Goal: Task Accomplishment & Management: Manage account settings

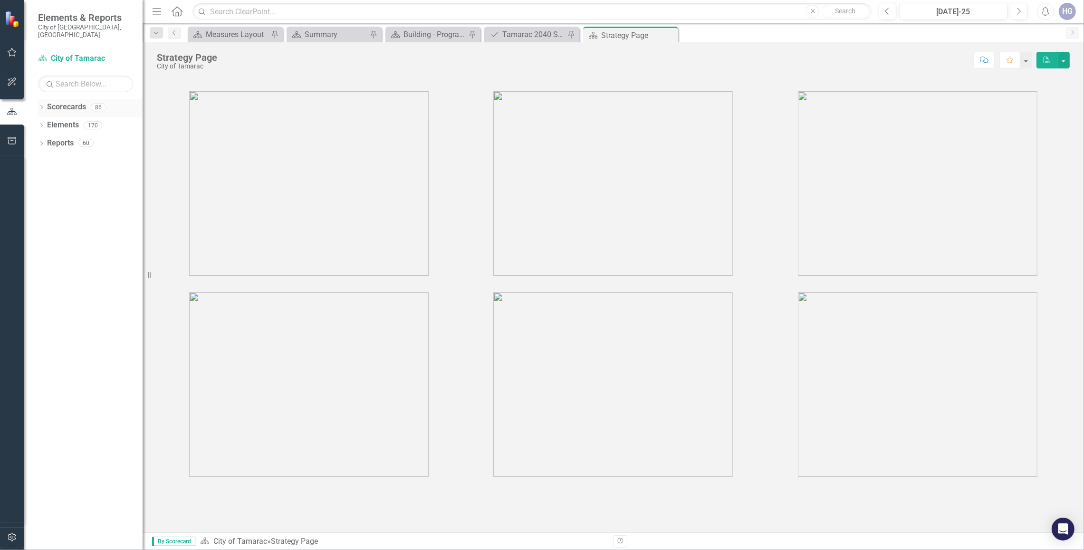
click at [40, 105] on icon "Dropdown" at bounding box center [41, 107] width 7 height 5
click at [44, 122] on icon "Dropdown" at bounding box center [46, 125] width 7 height 6
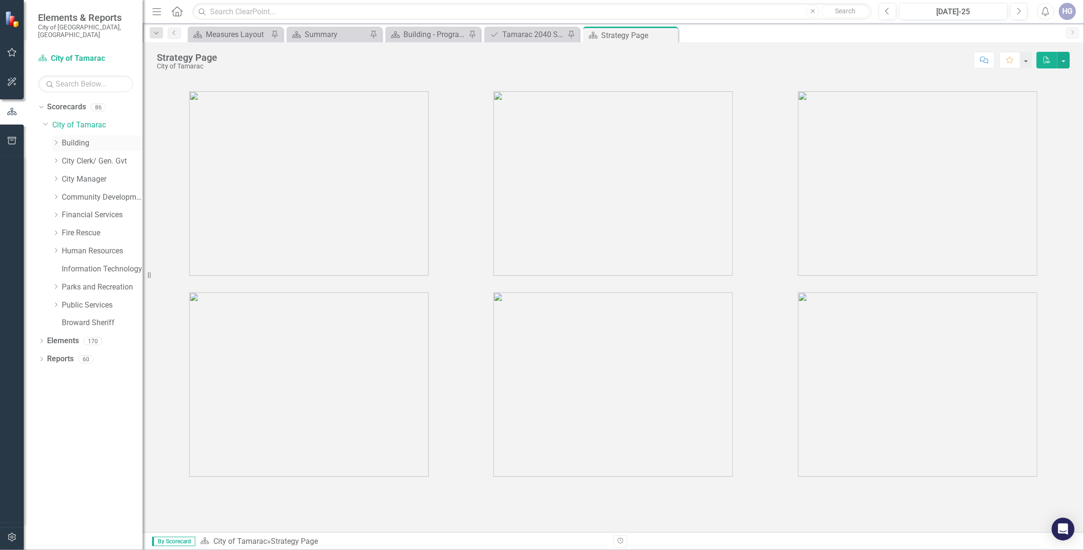
click at [73, 138] on link "Building" at bounding box center [102, 143] width 81 height 11
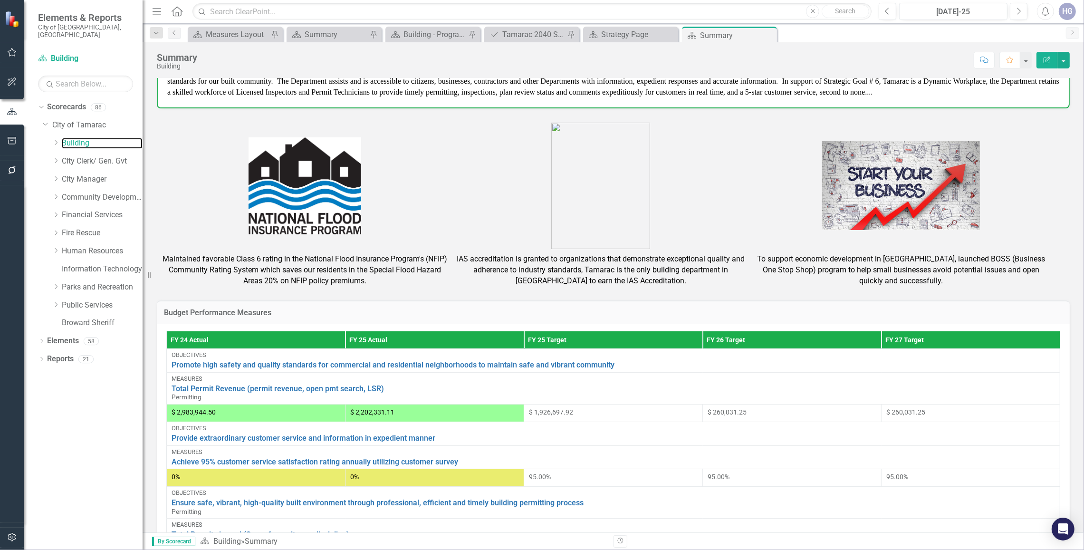
scroll to position [303, 0]
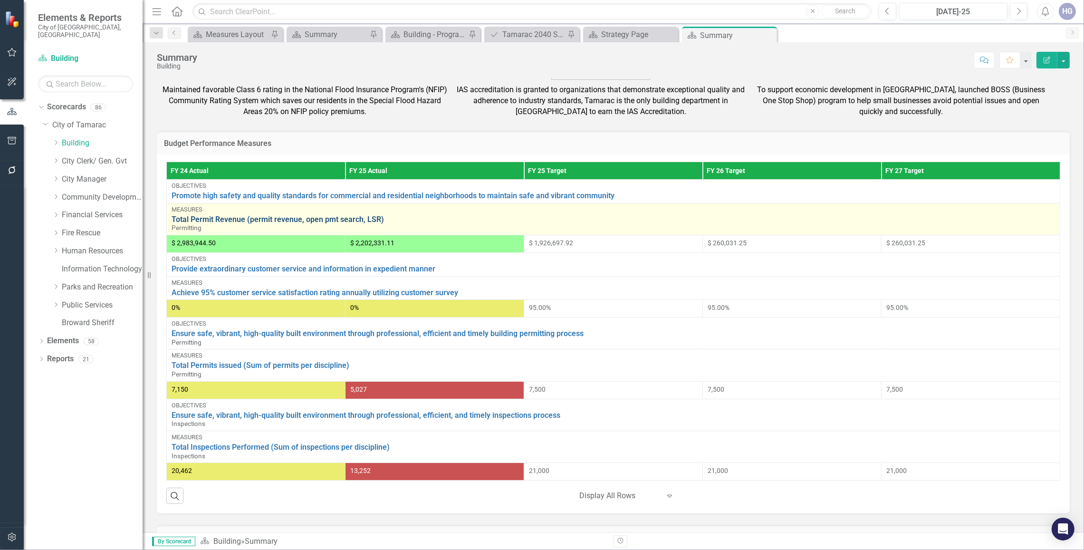
click at [214, 215] on link "Total Permit Revenue (permit revenue, open pmt search, LSR)" at bounding box center [613, 219] width 883 height 9
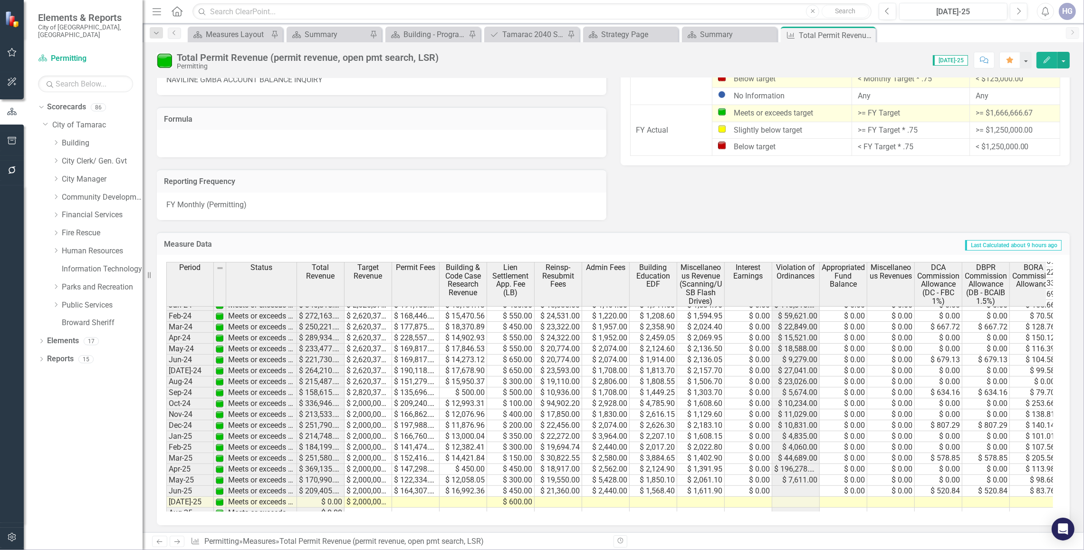
scroll to position [356, 0]
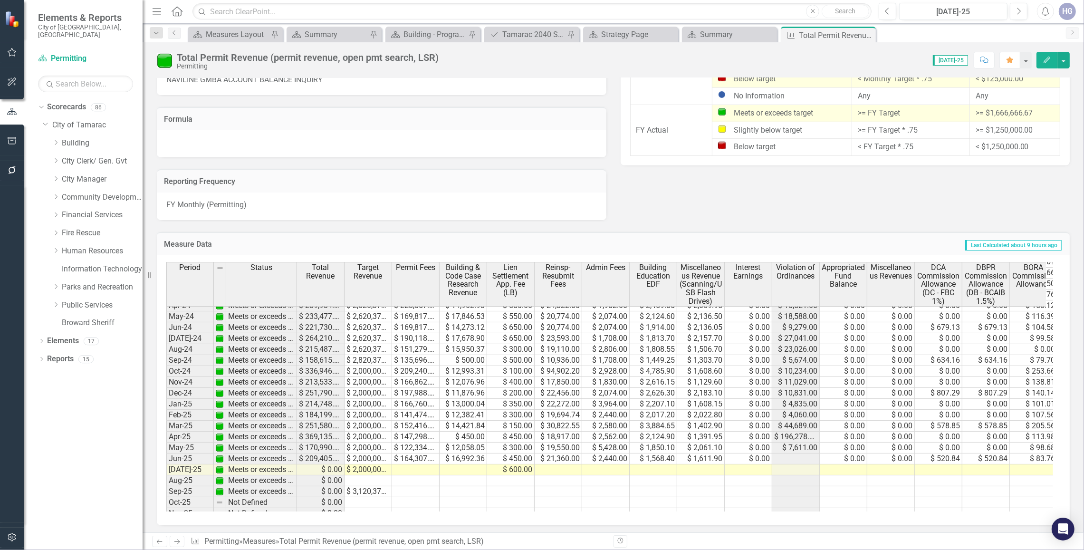
click at [407, 473] on tbody "Apr-23 Meets or exceeds target $ 199,470.60 $ 2,710,000.00 $ 141,408.44 $ 20,14…" at bounding box center [682, 360] width 1033 height 383
click at [414, 468] on td at bounding box center [416, 469] width 48 height 11
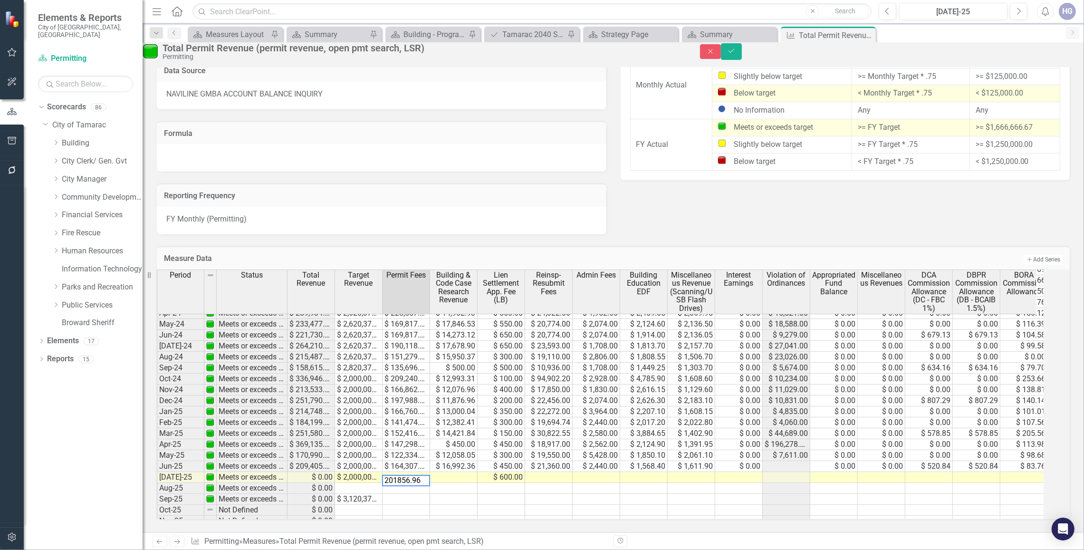
click at [461, 473] on td at bounding box center [454, 477] width 48 height 11
click at [453, 475] on div at bounding box center [454, 475] width 48 height 1
click at [453, 464] on td "$ 16,992.36" at bounding box center [454, 466] width 48 height 11
type textarea "14142.03"
click at [715, 55] on icon "Close" at bounding box center [710, 51] width 9 height 7
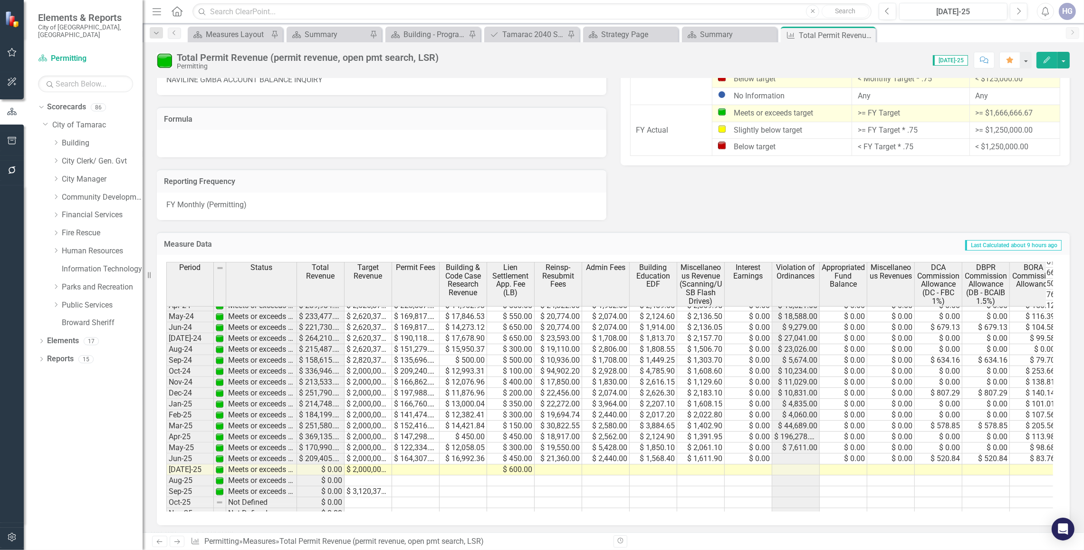
click at [410, 469] on td at bounding box center [416, 469] width 48 height 11
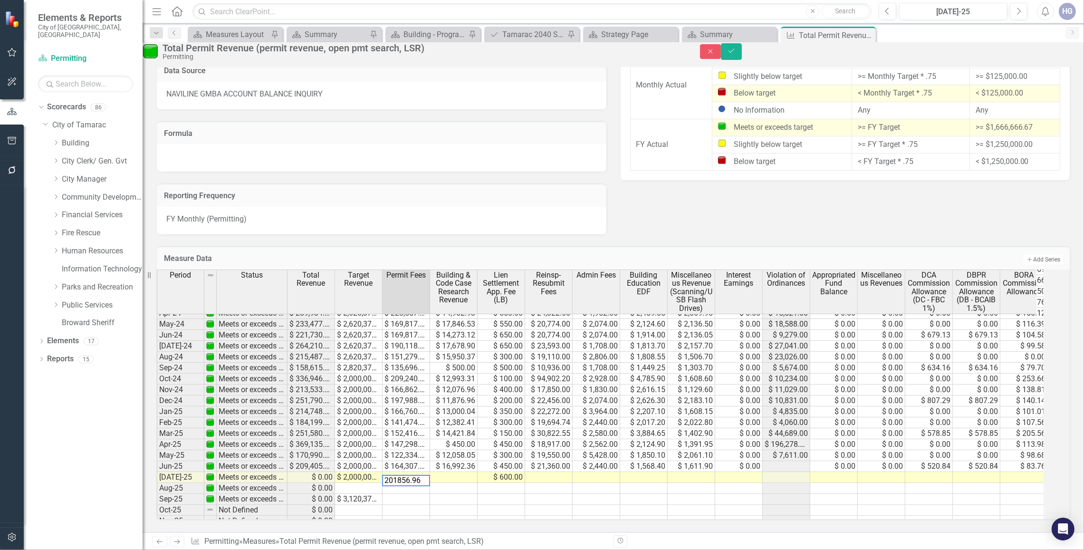
type textarea "201856.96"
click at [467, 472] on td at bounding box center [454, 477] width 48 height 11
type textarea "14142.03"
click at [573, 472] on td at bounding box center [549, 477] width 48 height 11
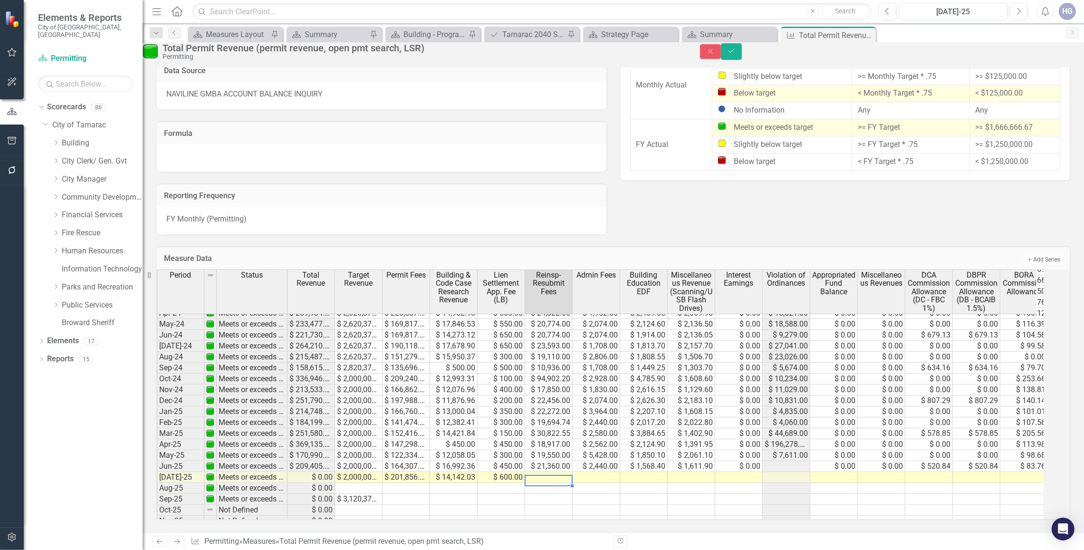
click at [573, 472] on td at bounding box center [549, 477] width 48 height 11
type textarea "16226.00"
click at [610, 473] on td at bounding box center [597, 477] width 48 height 11
type textarea "1464.00"
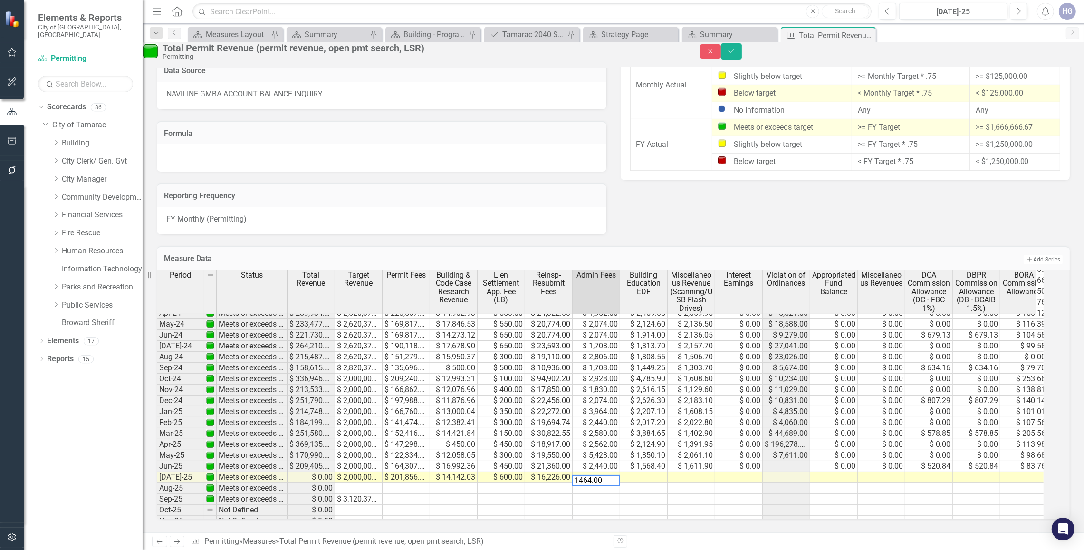
drag, startPoint x: 720, startPoint y: 455, endPoint x: 711, endPoint y: 484, distance: 30.0
click at [157, 499] on div "Period Status Total Revenue Target Revenue Permit Fees Building & Code Case Res…" at bounding box center [157, 351] width 0 height 417
click at [709, 472] on td at bounding box center [692, 477] width 48 height 11
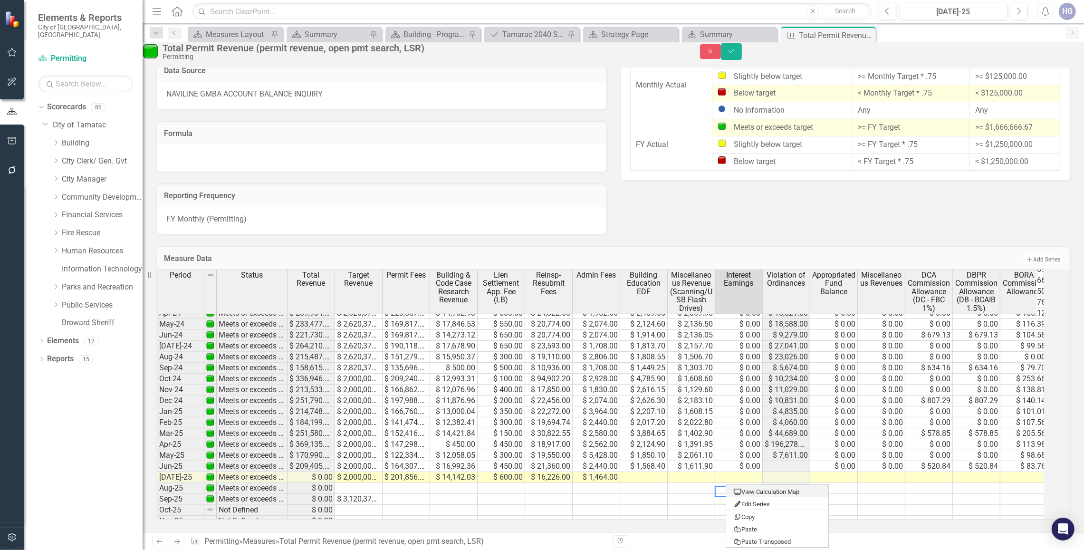
click at [645, 473] on td at bounding box center [644, 477] width 48 height 11
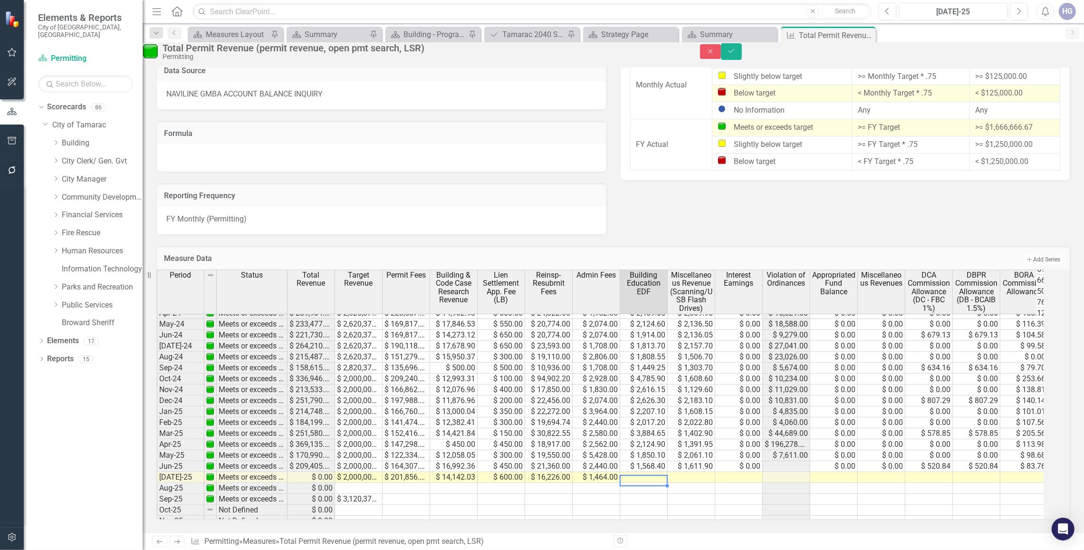
click at [667, 472] on td at bounding box center [644, 477] width 48 height 11
type textarea "1953.55"
click at [709, 472] on td at bounding box center [692, 477] width 48 height 11
click at [711, 472] on td at bounding box center [692, 477] width 48 height 11
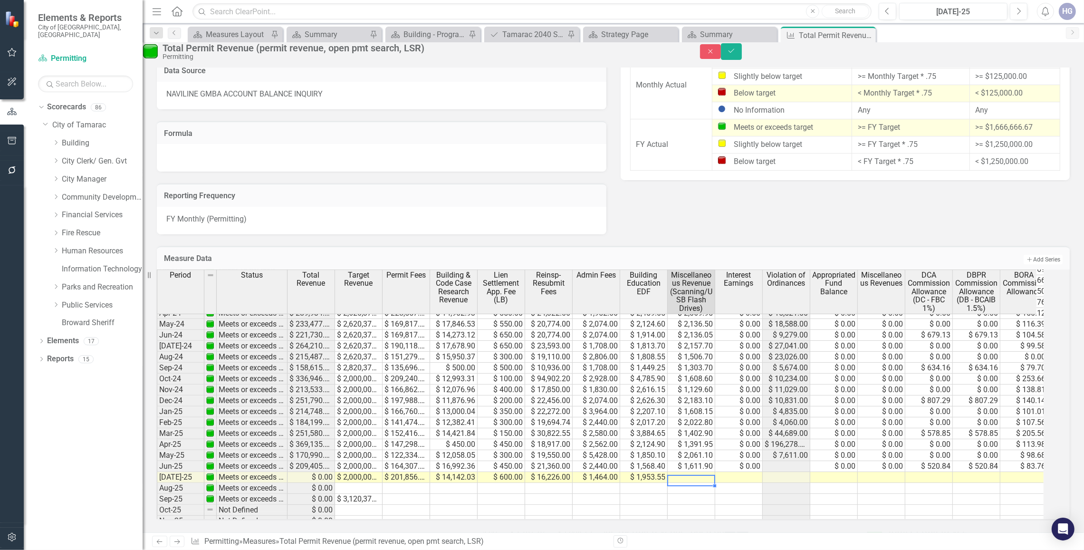
click at [711, 472] on td at bounding box center [692, 477] width 48 height 11
click at [711, 475] on textarea "1953.55" at bounding box center [691, 480] width 48 height 11
type textarea "2104.70"
click at [810, 473] on td at bounding box center [787, 477] width 48 height 11
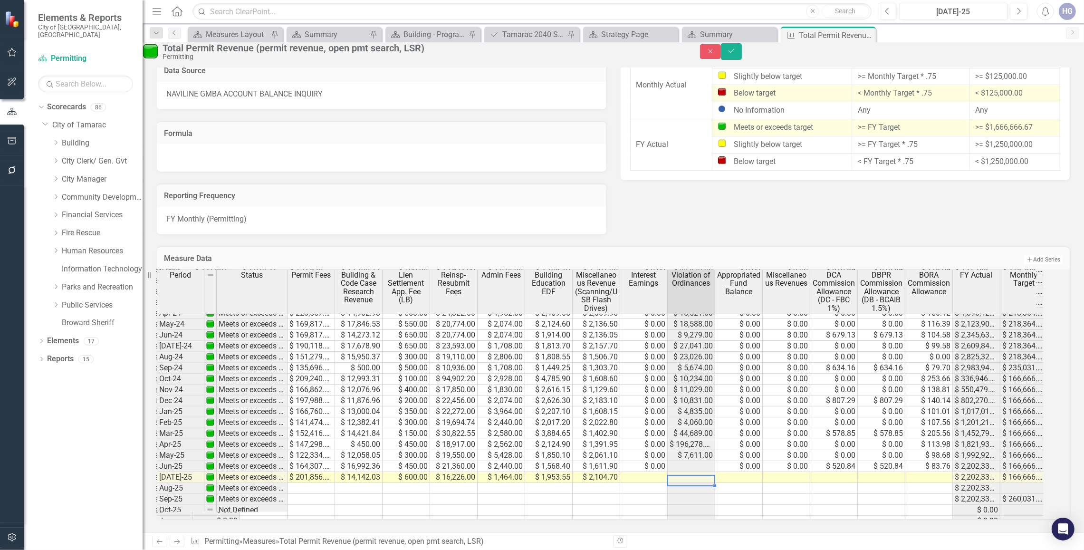
scroll to position [0, 0]
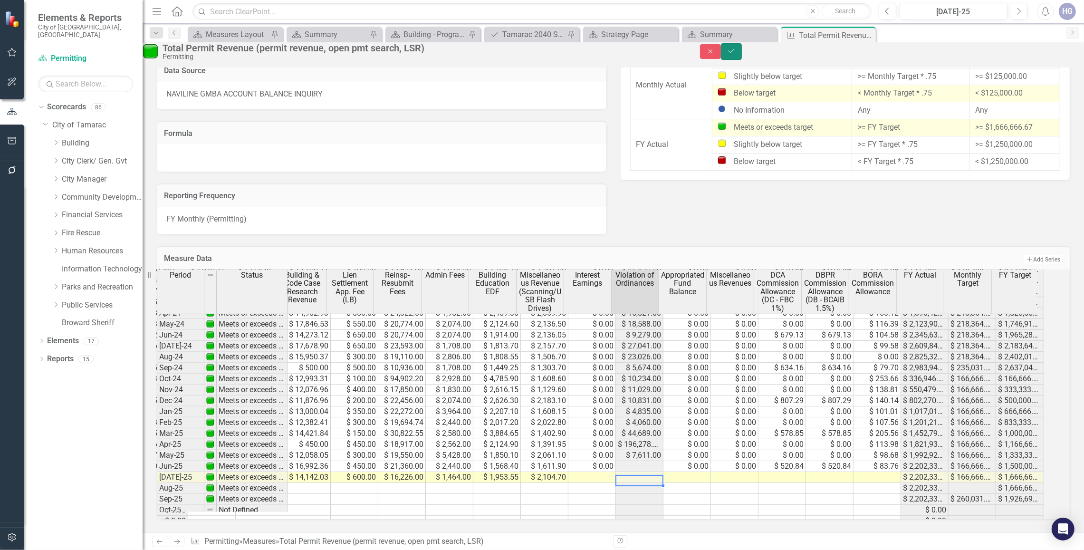
click at [735, 54] on icon "Save" at bounding box center [731, 51] width 9 height 7
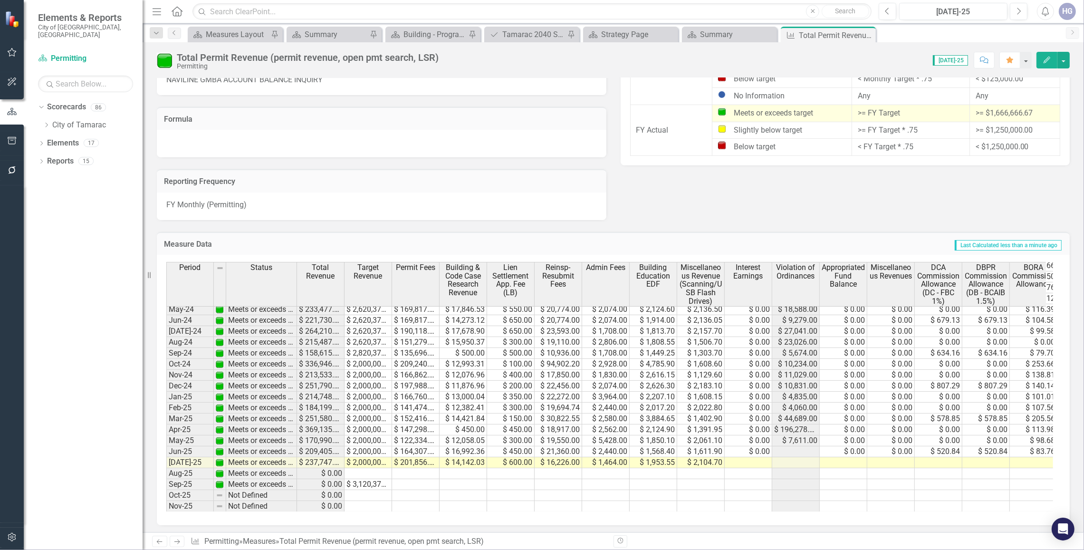
scroll to position [285, 0]
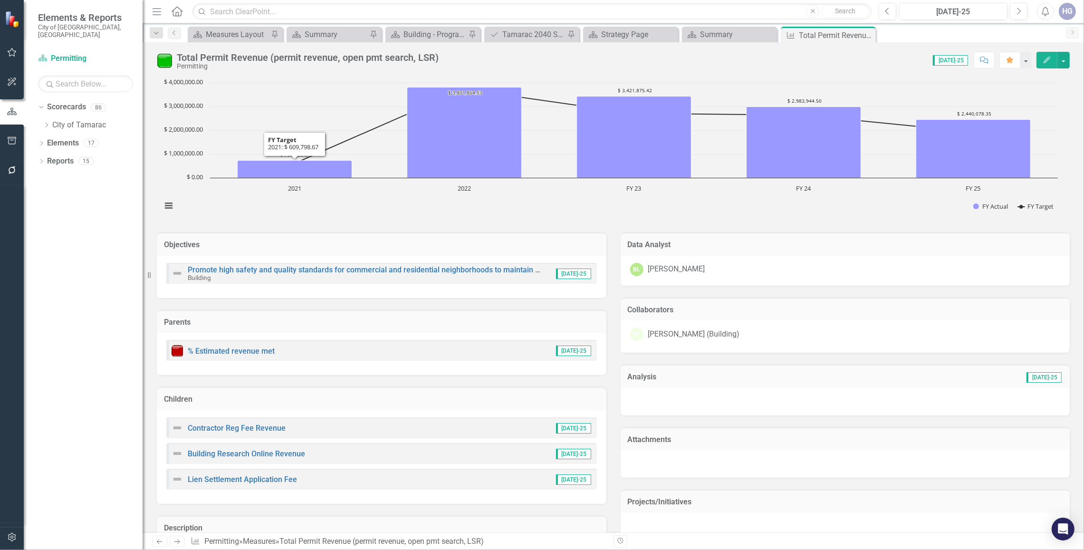
scroll to position [563, 0]
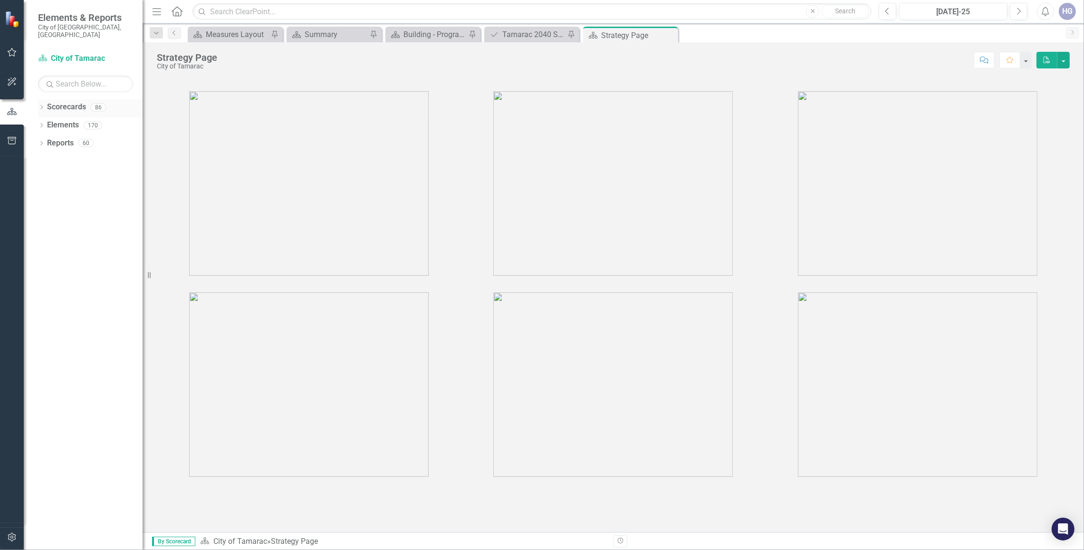
click at [46, 101] on div "Dropdown Scorecards 86" at bounding box center [90, 108] width 105 height 18
click at [43, 105] on icon "Dropdown" at bounding box center [41, 107] width 7 height 5
click at [50, 121] on div "Dropdown" at bounding box center [48, 125] width 10 height 8
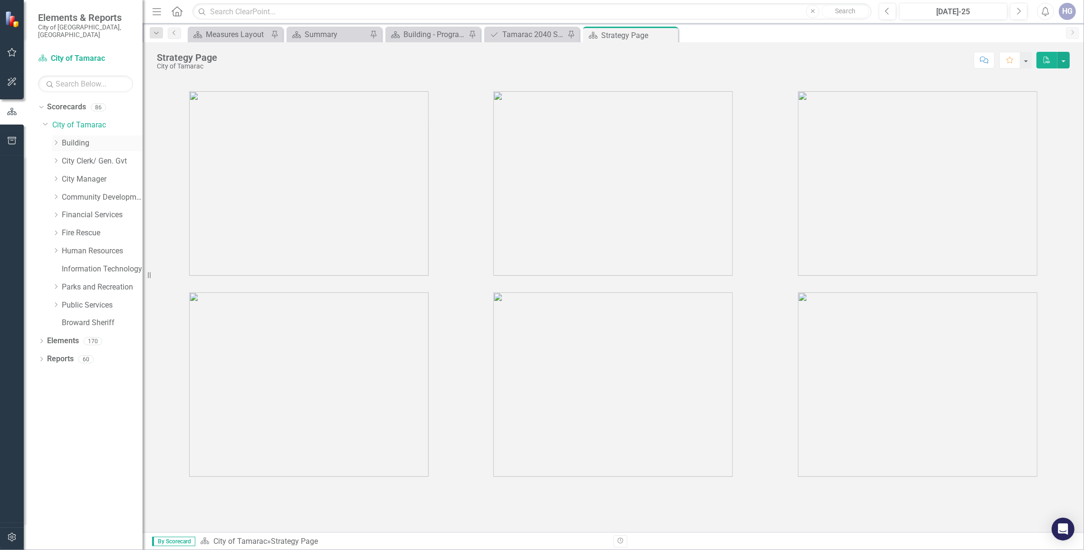
click at [55, 140] on icon "Dropdown" at bounding box center [55, 143] width 7 height 6
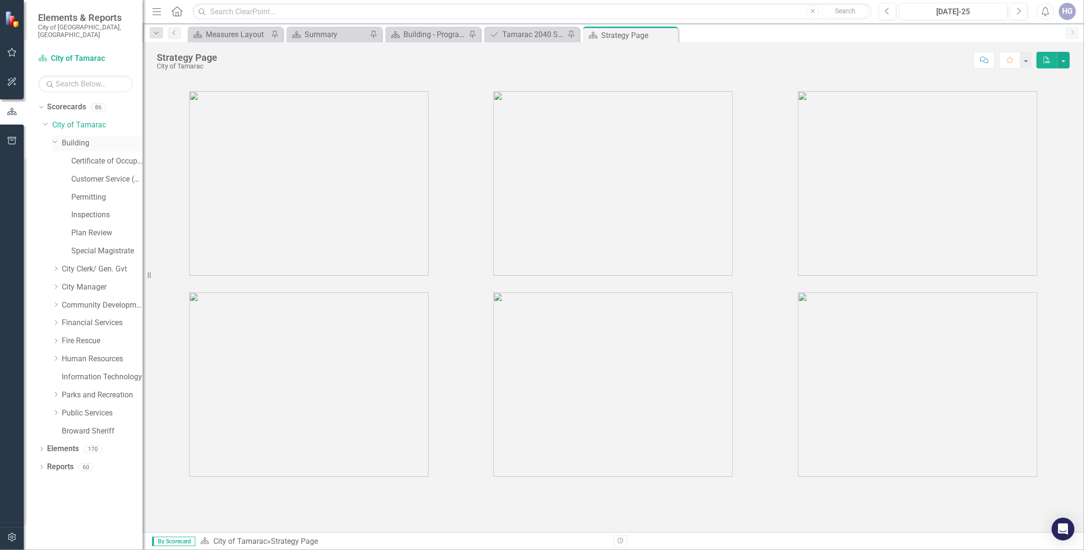
click at [77, 138] on link "Building" at bounding box center [102, 143] width 81 height 11
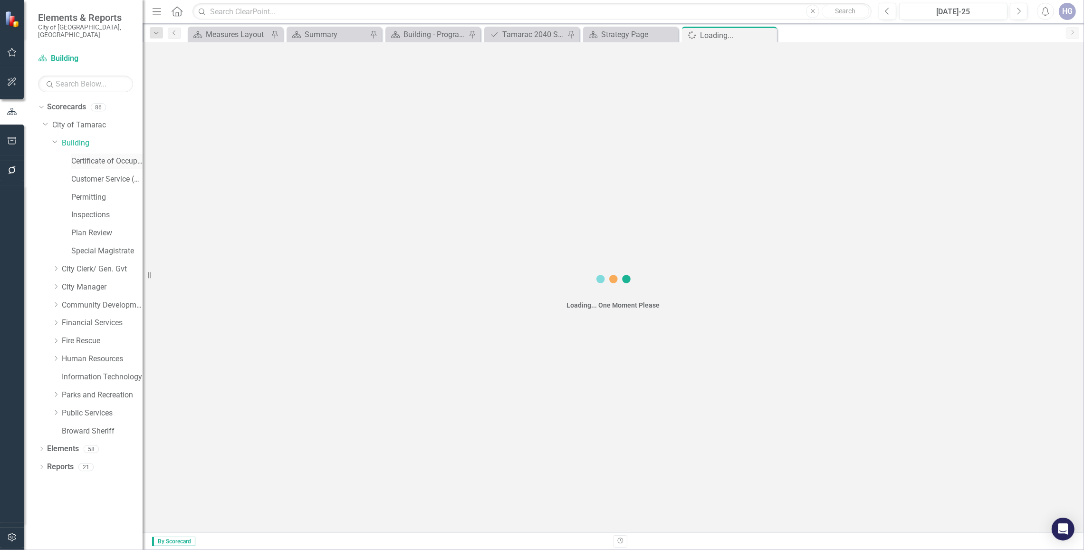
click at [88, 156] on link "Certificate of Occupancy" at bounding box center [106, 161] width 71 height 11
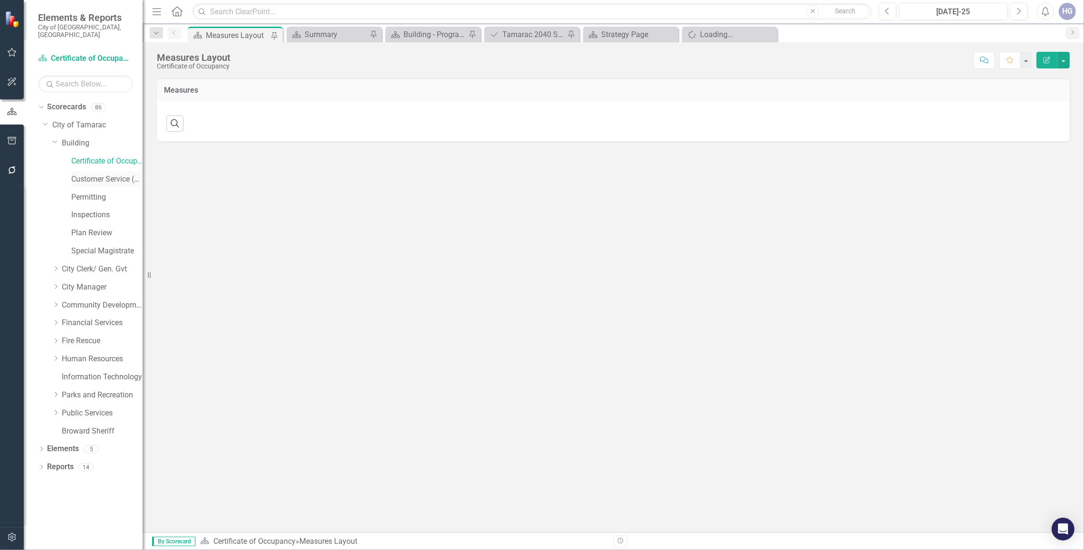
click at [100, 174] on link "Customer Service (Bldg)" at bounding box center [106, 179] width 71 height 11
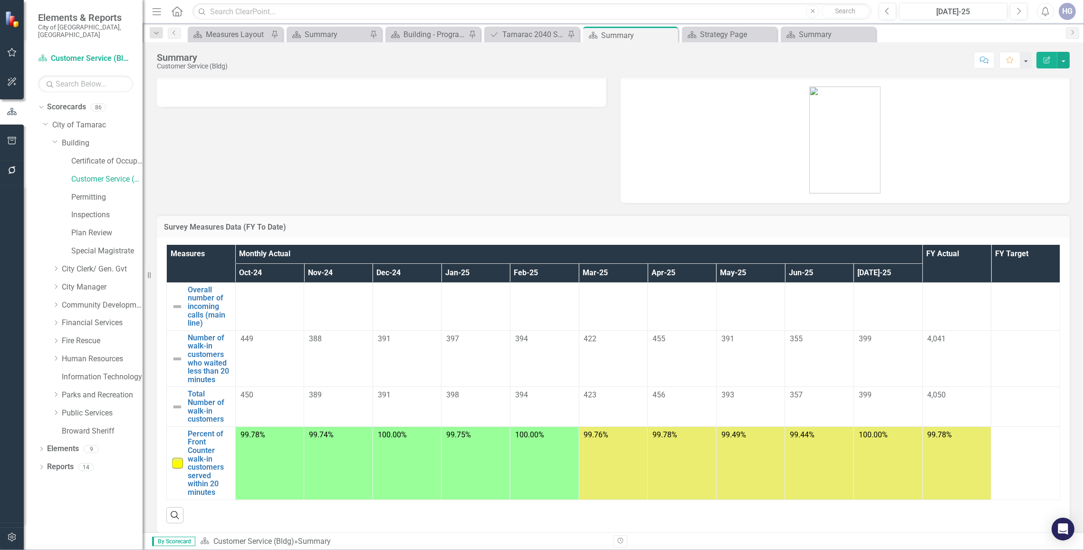
scroll to position [32, 0]
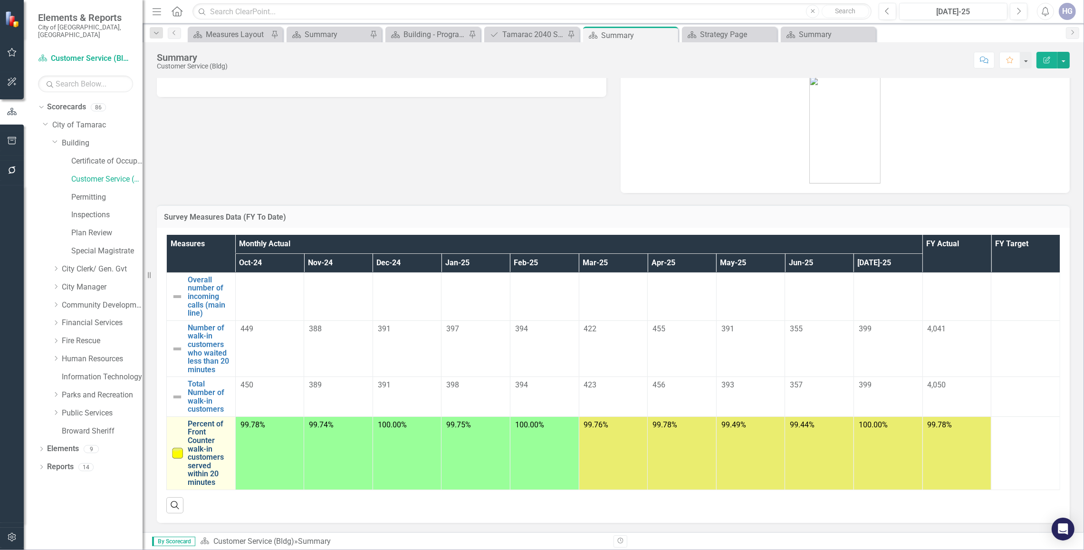
click at [201, 431] on link "Percent of Front Counter walk-in customers served within 20 minutes" at bounding box center [209, 453] width 43 height 67
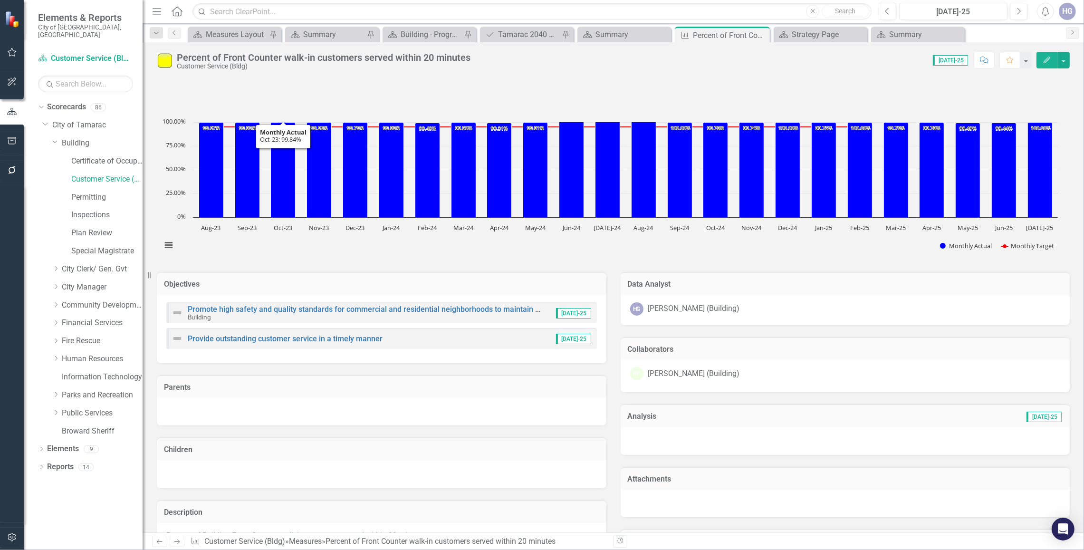
scroll to position [378, 0]
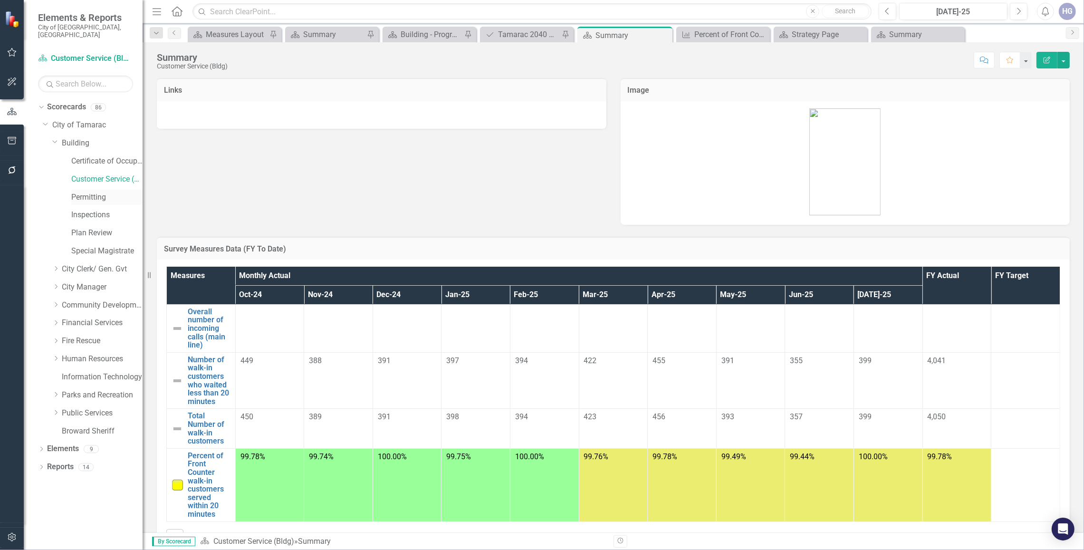
click at [115, 190] on div "Permitting" at bounding box center [106, 198] width 71 height 16
click at [95, 192] on link "Permitting" at bounding box center [106, 197] width 71 height 11
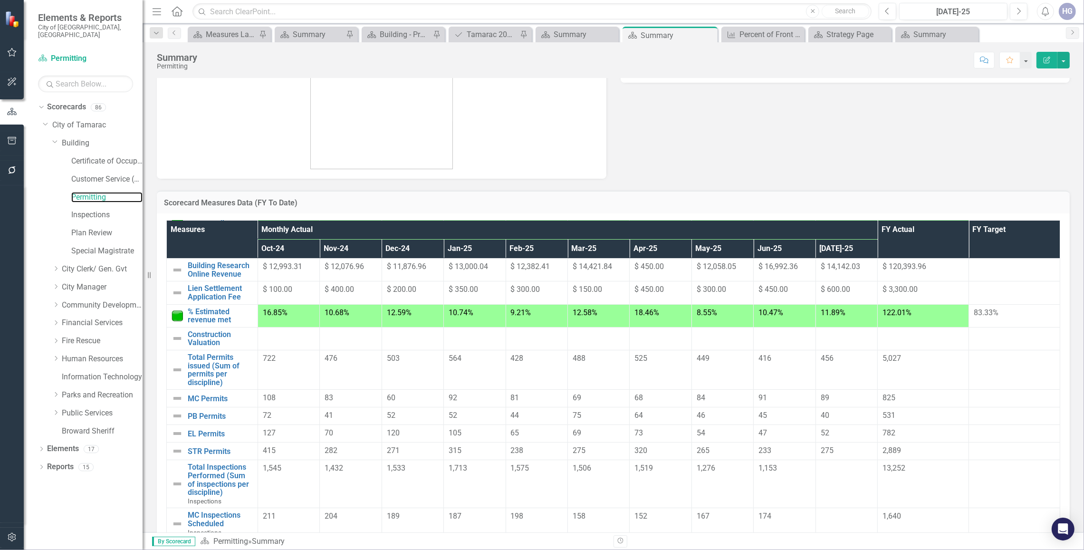
scroll to position [119, 0]
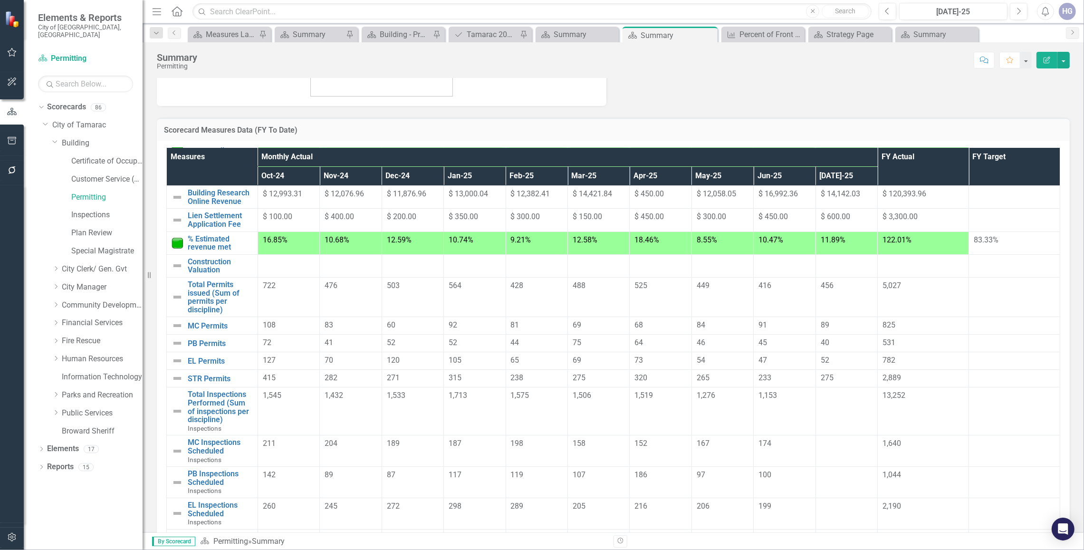
click at [822, 420] on td at bounding box center [846, 411] width 62 height 48
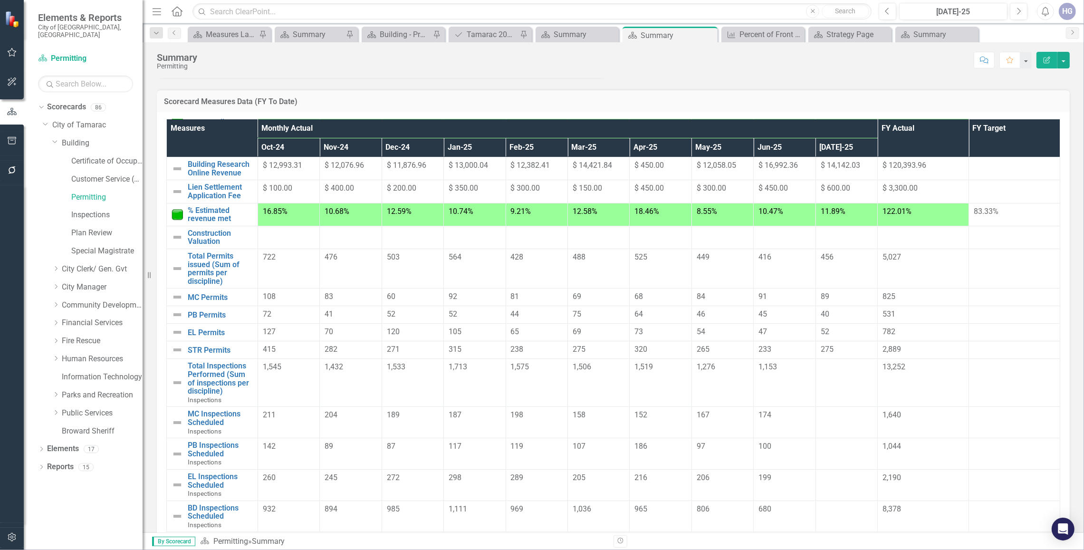
scroll to position [178, 0]
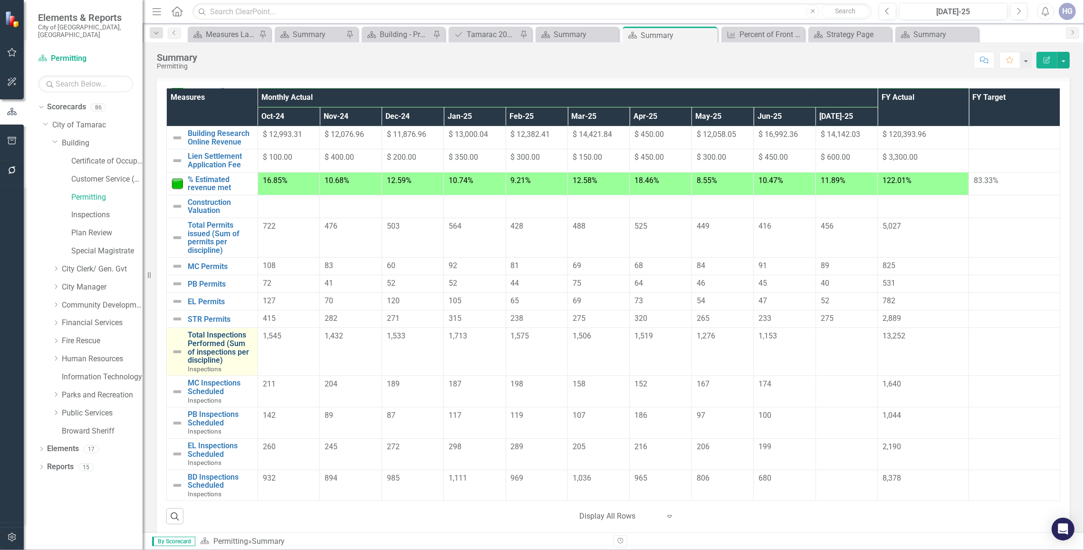
click at [201, 342] on link "Total Inspections Performed (Sum of inspections per discipline)" at bounding box center [220, 347] width 65 height 33
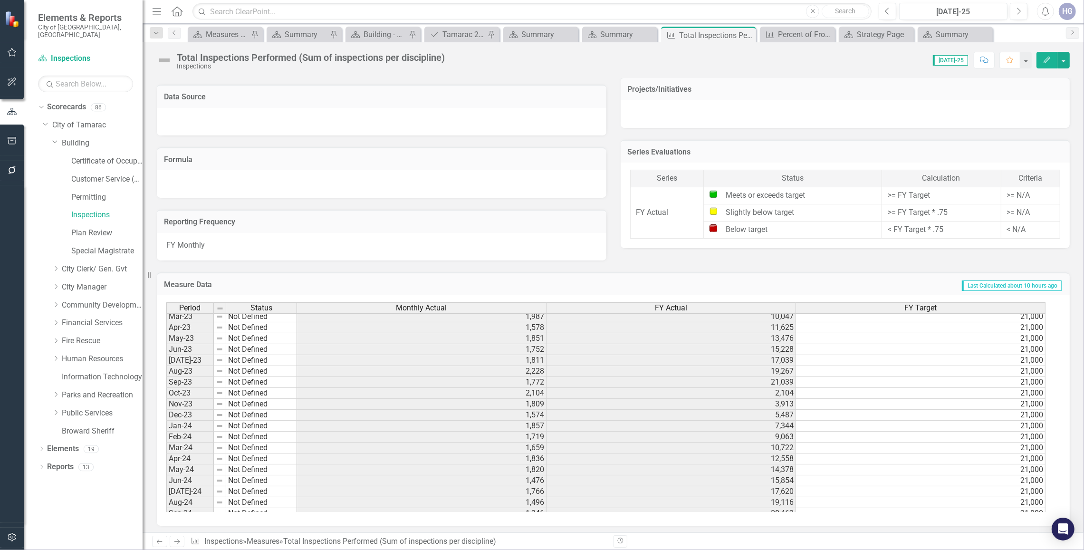
scroll to position [349, 0]
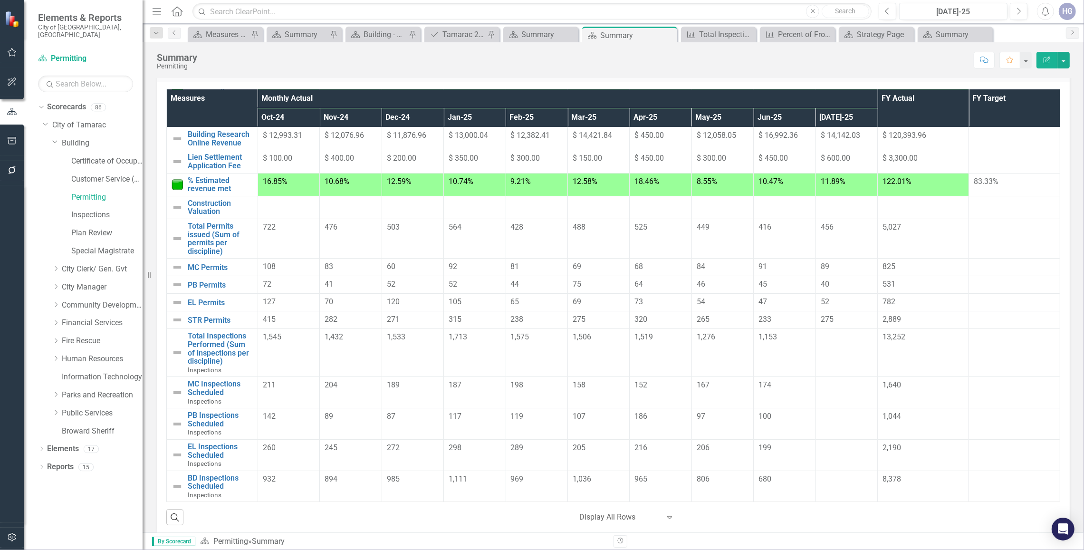
scroll to position [178, 0]
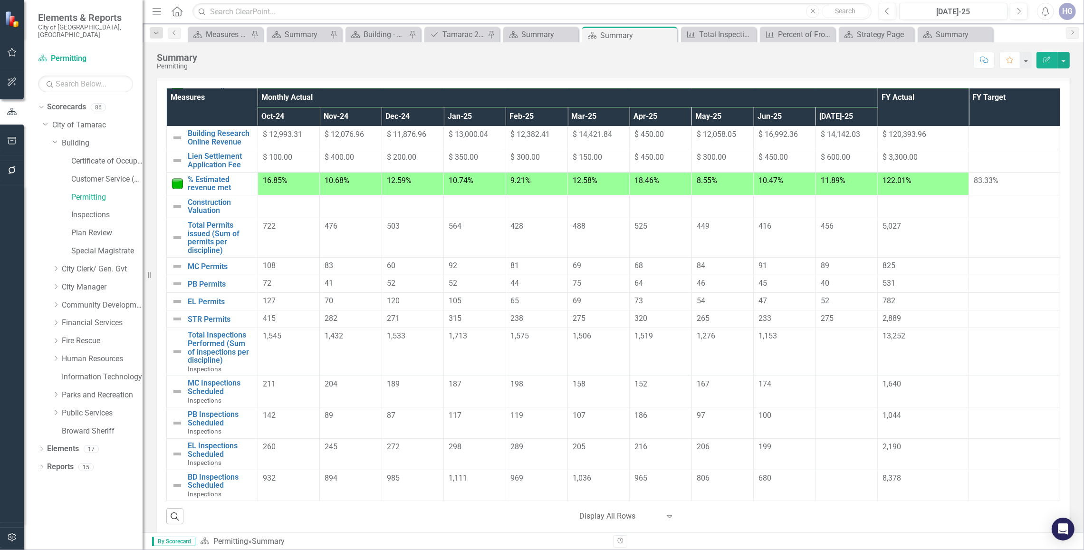
click at [765, 339] on span "1,153" at bounding box center [767, 335] width 19 height 9
click at [764, 335] on span "1,153" at bounding box center [767, 335] width 19 height 9
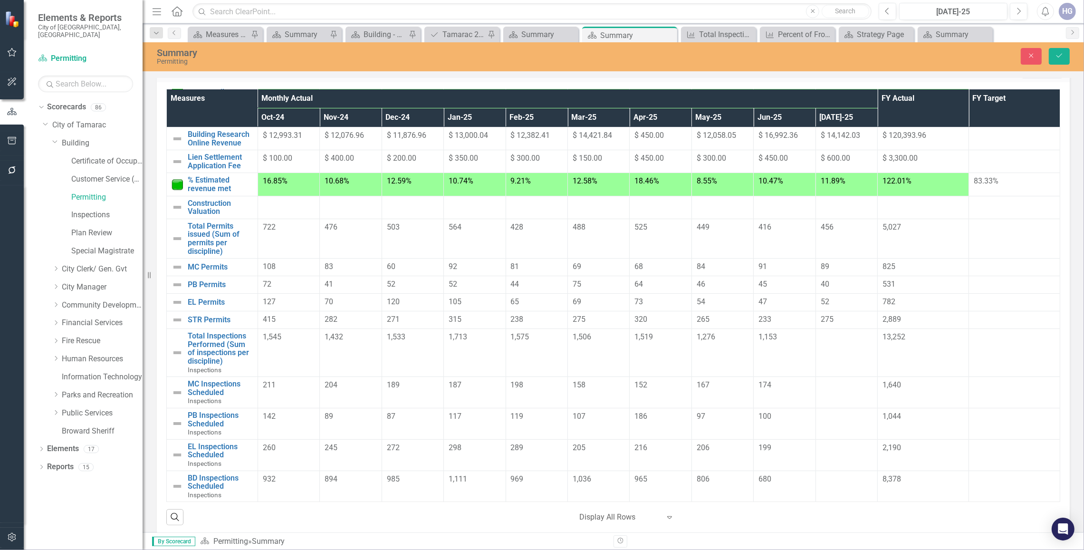
click at [758, 385] on span "174" at bounding box center [764, 384] width 13 height 9
click at [212, 384] on link "MC Inspections Scheduled" at bounding box center [220, 388] width 65 height 17
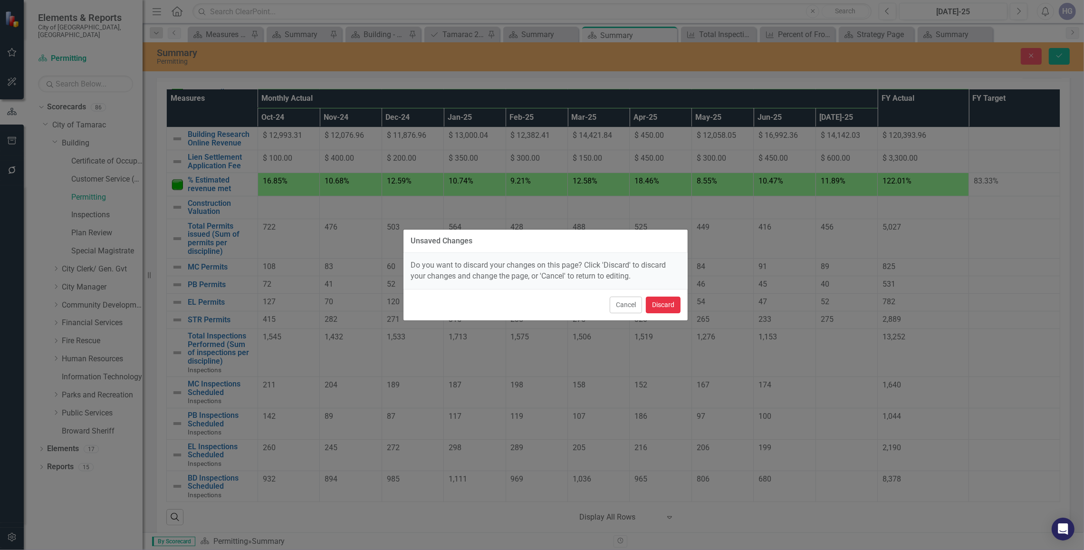
click at [668, 307] on button "Discard" at bounding box center [663, 304] width 35 height 17
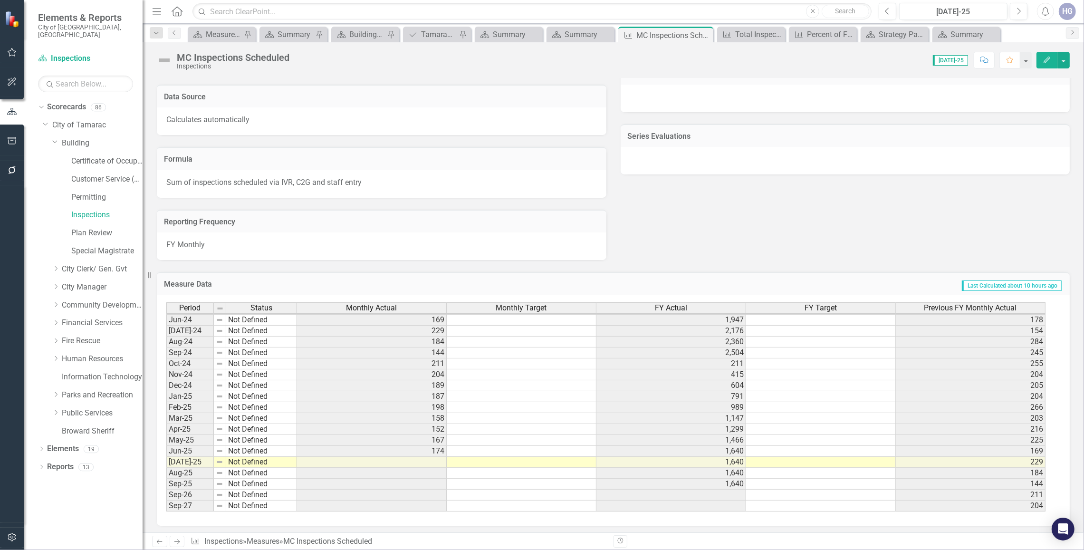
scroll to position [353, 0]
click at [89, 210] on link "Inspections" at bounding box center [106, 215] width 71 height 11
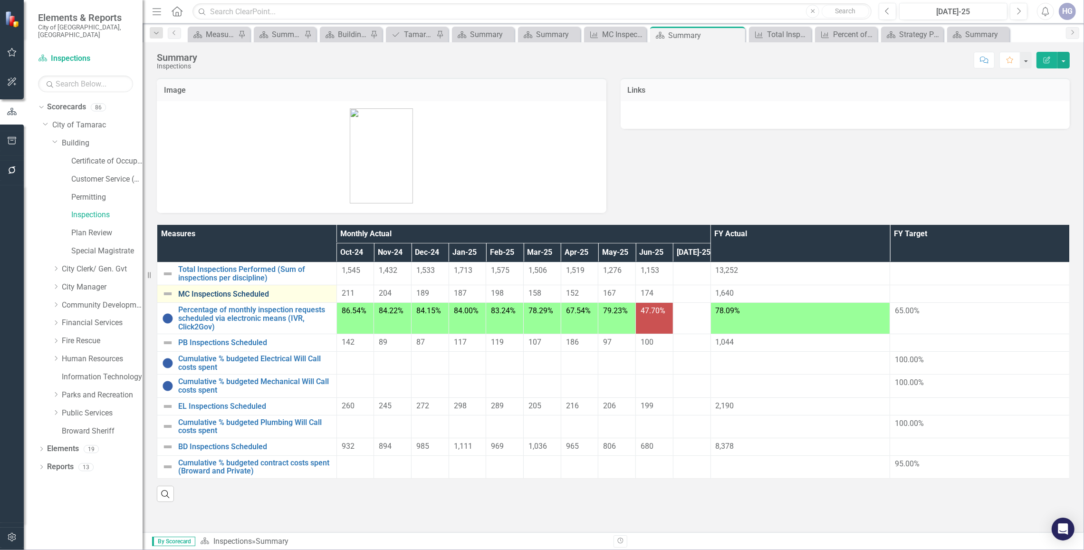
click at [234, 294] on link "MC Inspections Scheduled" at bounding box center [254, 294] width 153 height 9
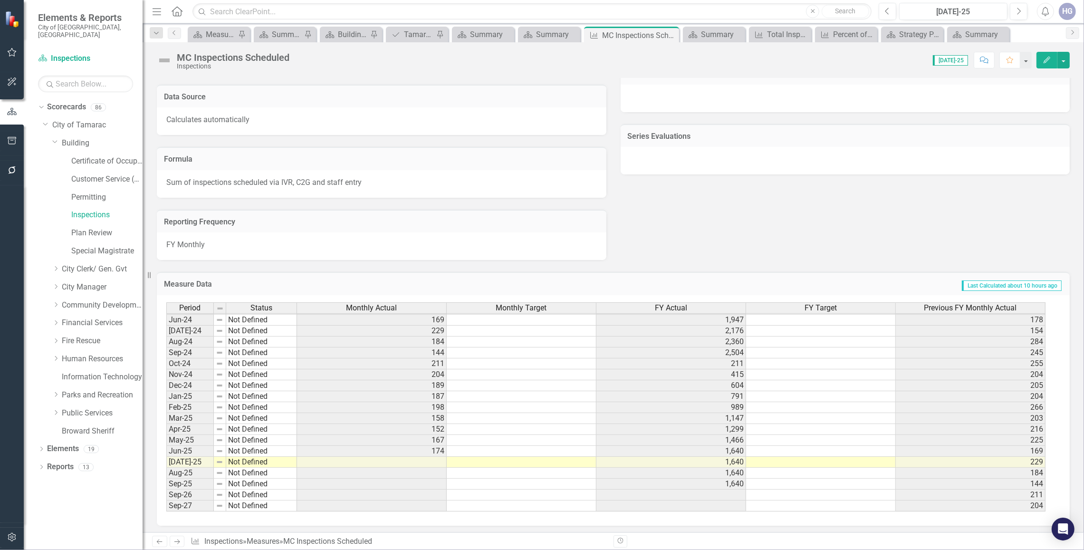
scroll to position [353, 0]
click at [208, 35] on div "Measures Layout" at bounding box center [221, 35] width 30 height 12
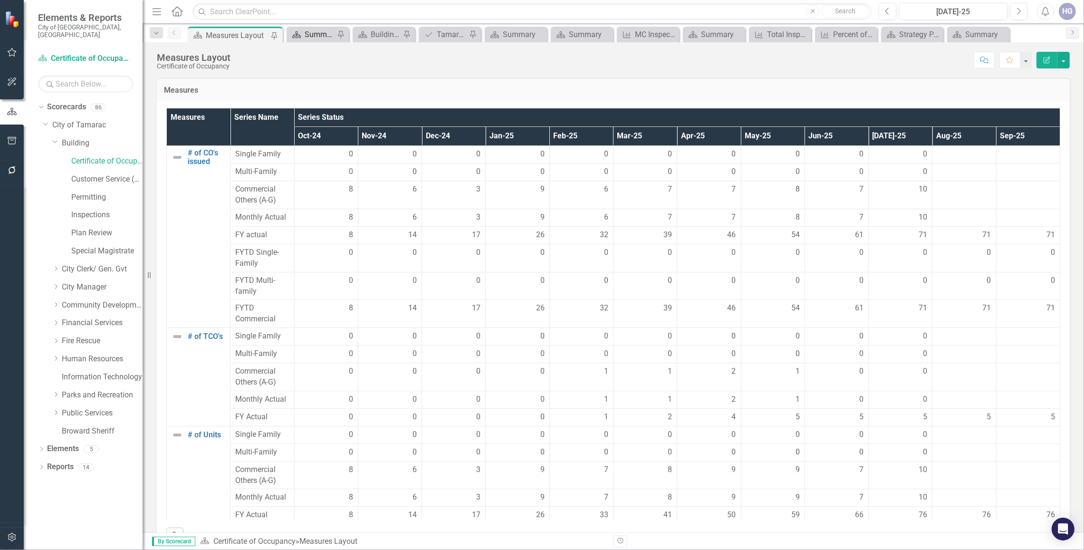
click at [321, 39] on div "Summary" at bounding box center [320, 35] width 30 height 12
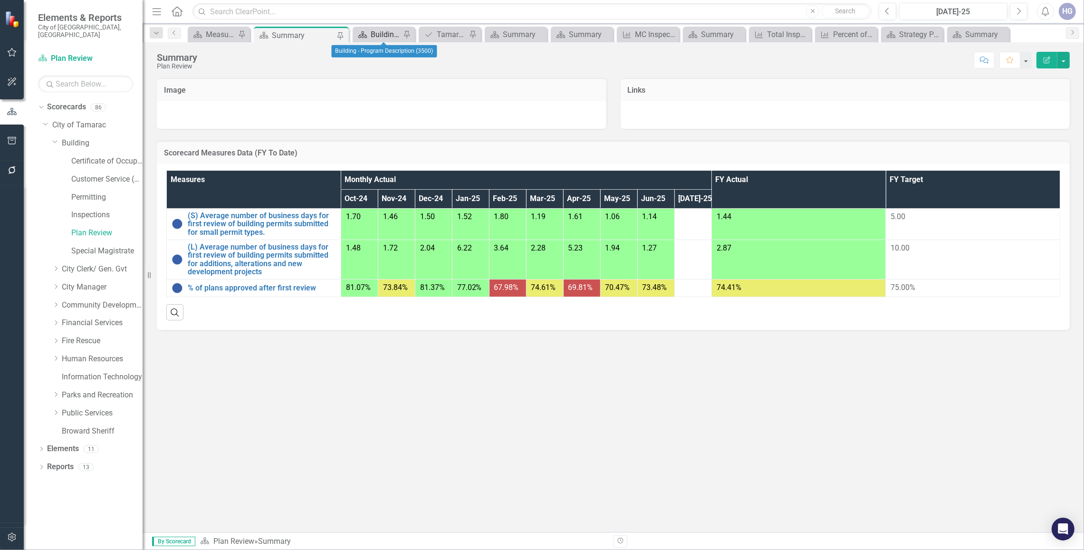
click at [382, 34] on div "Building - Program Description (3500)" at bounding box center [386, 35] width 30 height 12
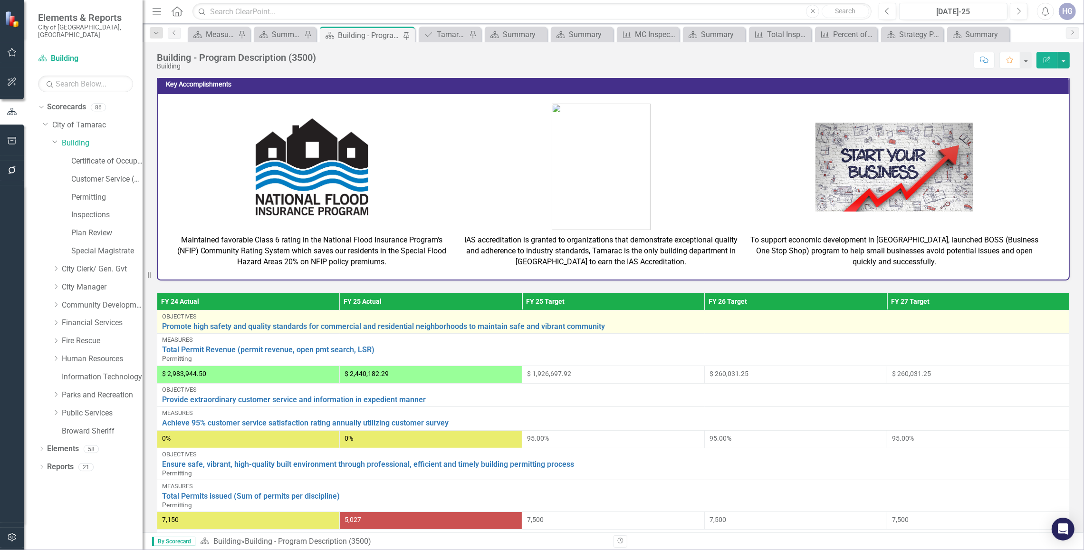
scroll to position [290, 0]
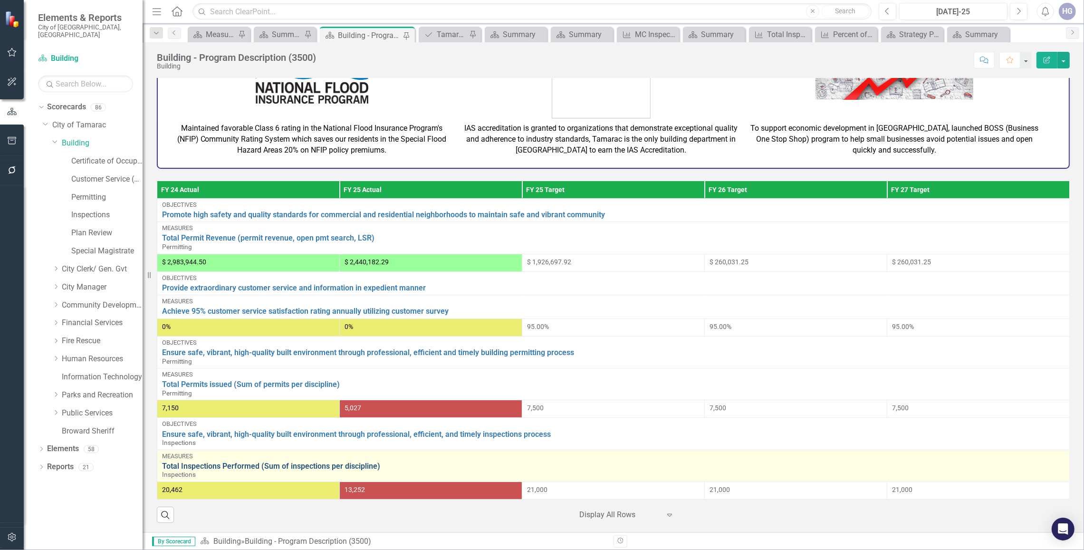
click at [224, 464] on link "Total Inspections Performed (Sum of inspections per discipline)" at bounding box center [613, 466] width 902 height 9
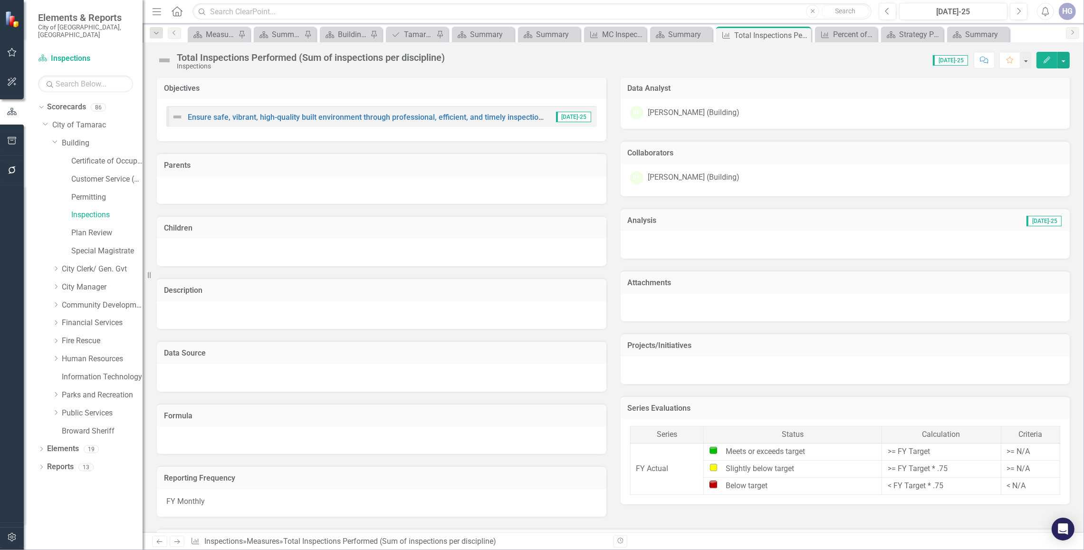
scroll to position [155, 0]
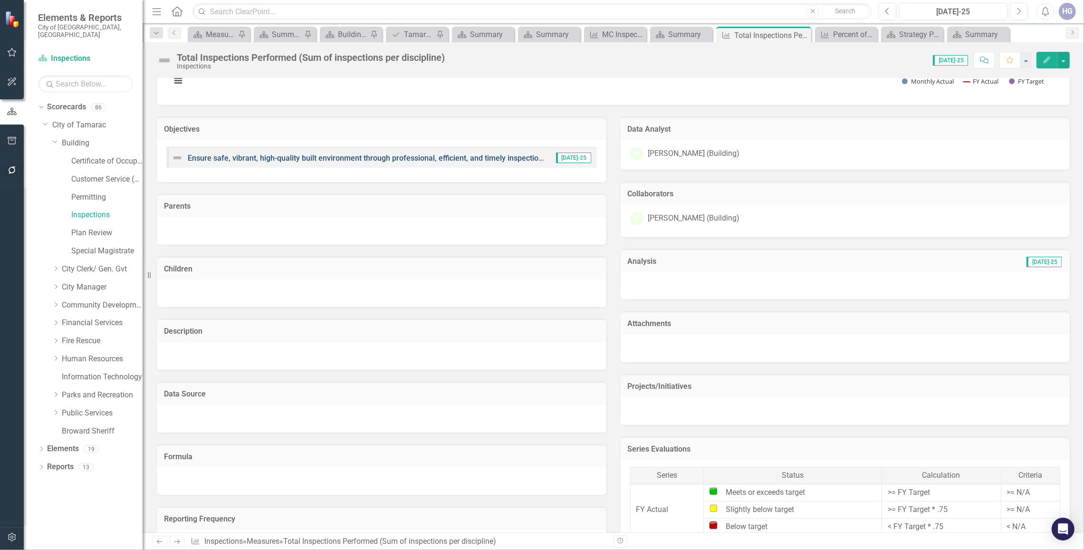
click at [306, 158] on link "Ensure safe, vibrant, high-quality built environment through professional, effi…" at bounding box center [382, 157] width 388 height 9
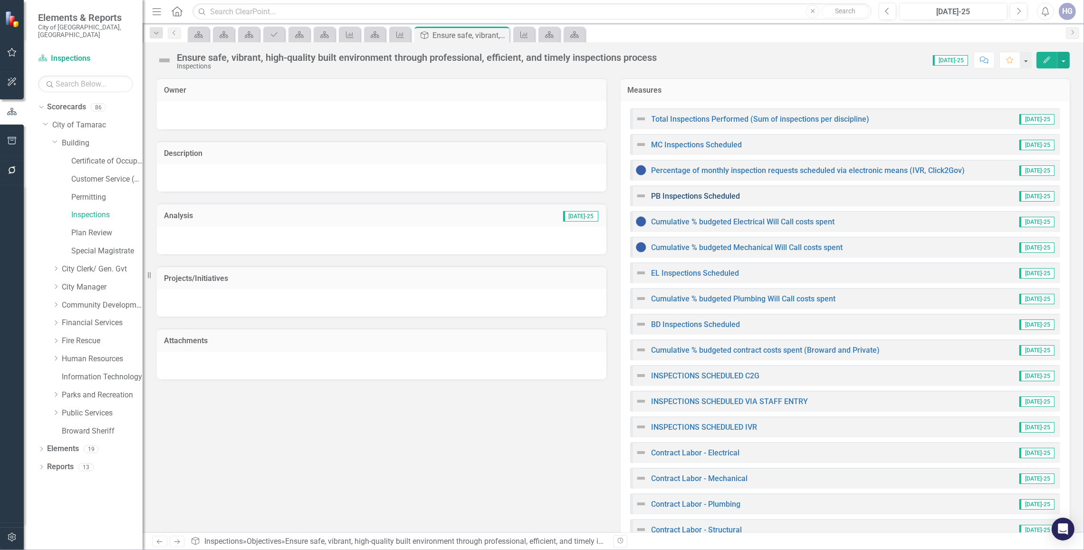
click at [723, 196] on link "PB Inspections Scheduled" at bounding box center [695, 195] width 89 height 9
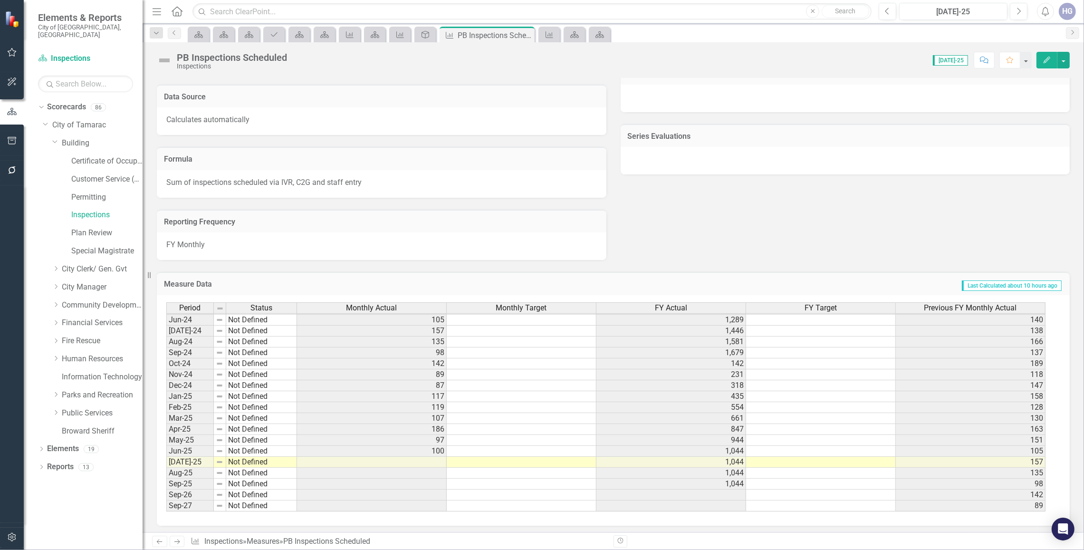
scroll to position [349, 0]
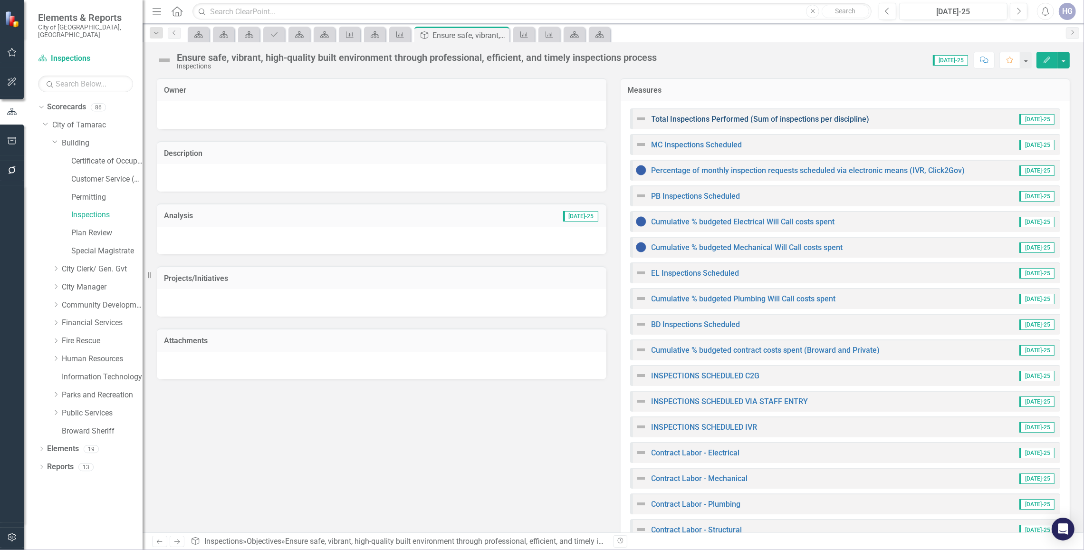
click at [759, 119] on link "Total Inspections Performed (Sum of inspections per discipline)" at bounding box center [760, 119] width 218 height 9
click at [733, 374] on link "INSPECTIONS SCHEDULED C2G" at bounding box center [705, 375] width 108 height 9
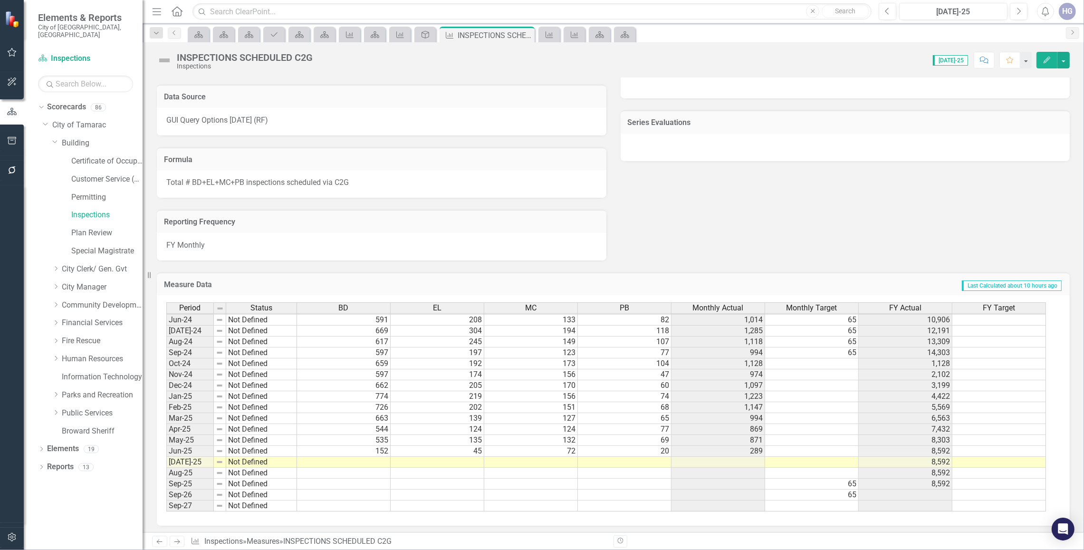
click at [378, 450] on td "152" at bounding box center [344, 451] width 94 height 11
click at [378, 424] on td "663" at bounding box center [344, 418] width 94 height 11
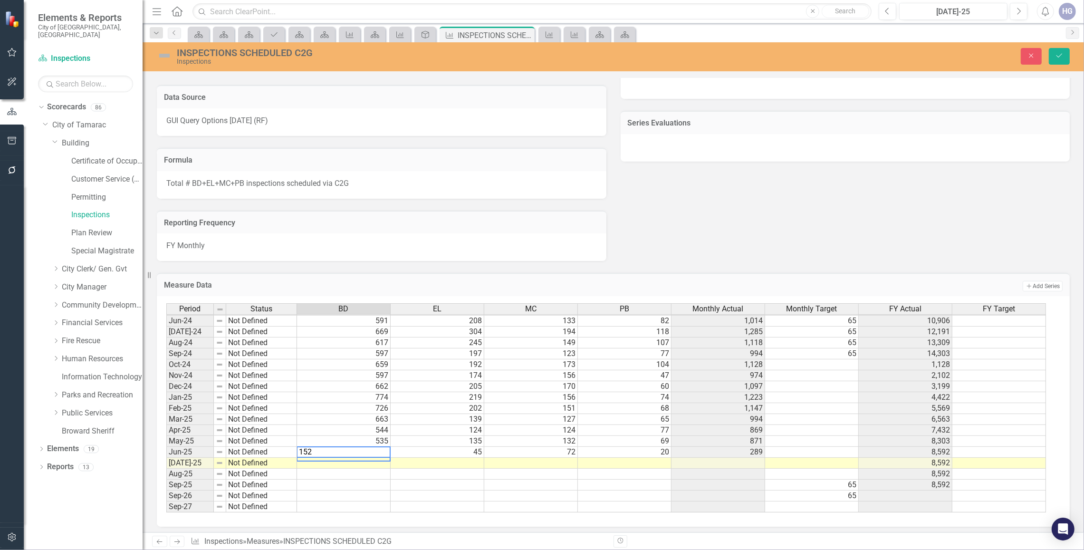
click at [378, 450] on textarea "152" at bounding box center [343, 451] width 94 height 11
click at [447, 449] on td "45" at bounding box center [438, 452] width 94 height 11
click at [447, 449] on textarea "45" at bounding box center [437, 451] width 94 height 11
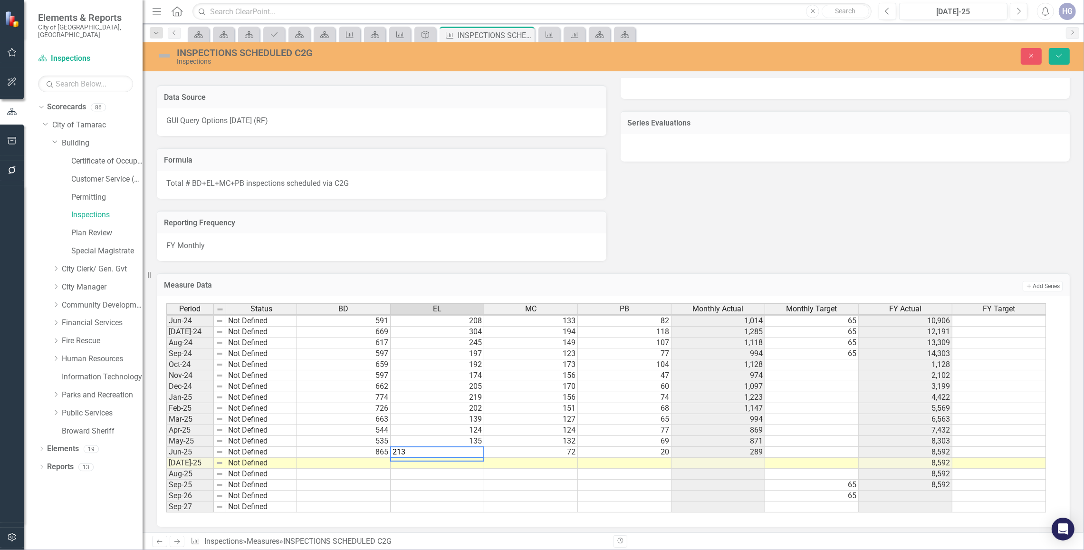
click at [533, 449] on td "72" at bounding box center [531, 452] width 94 height 11
click at [533, 449] on textarea "72" at bounding box center [531, 451] width 94 height 11
click at [616, 450] on td "20" at bounding box center [625, 452] width 94 height 11
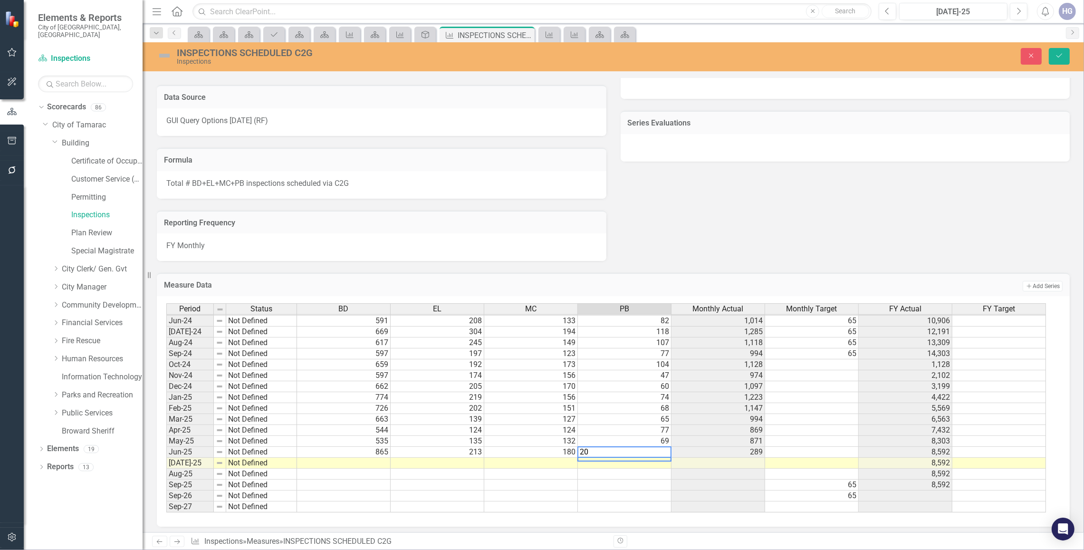
click at [616, 450] on textarea "20" at bounding box center [624, 451] width 94 height 11
click at [615, 451] on textarea "20" at bounding box center [624, 451] width 94 height 11
type textarea "99"
click at [356, 464] on td at bounding box center [344, 463] width 94 height 11
click at [341, 458] on td at bounding box center [344, 463] width 94 height 11
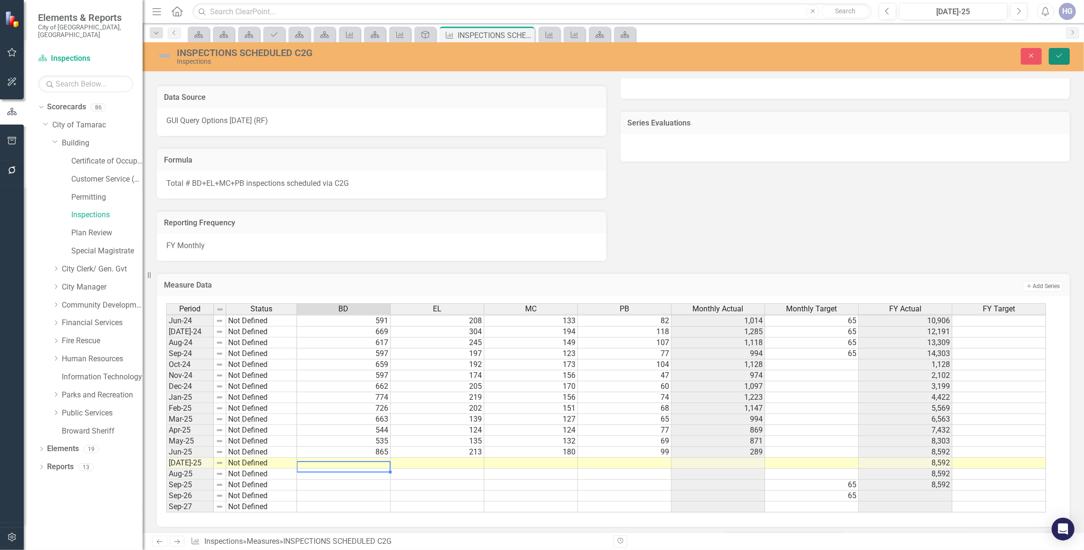
drag, startPoint x: 1062, startPoint y: 55, endPoint x: 297, endPoint y: 521, distance: 895.9
click at [1062, 55] on icon "Save" at bounding box center [1059, 55] width 9 height 7
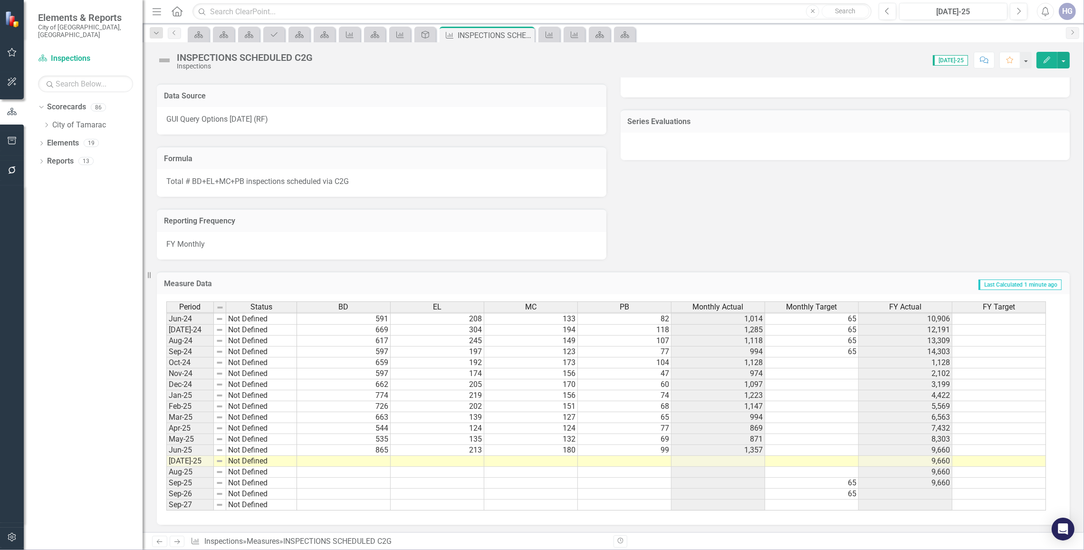
scroll to position [354, 0]
click at [373, 459] on td at bounding box center [344, 461] width 94 height 11
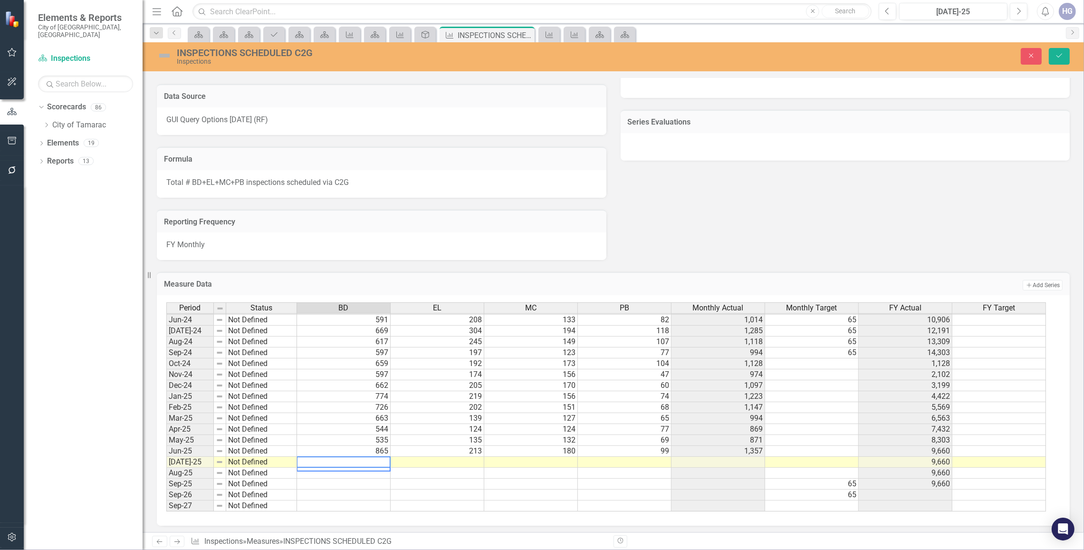
scroll to position [353, 0]
type textarea "829"
click at [471, 458] on td at bounding box center [438, 462] width 94 height 11
click at [471, 458] on textarea "829" at bounding box center [437, 461] width 94 height 11
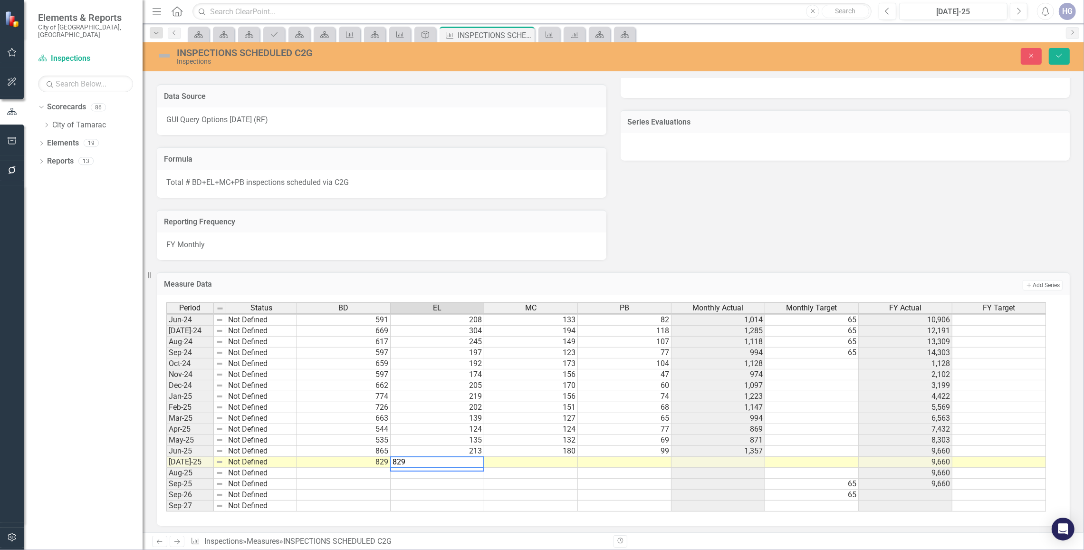
click at [471, 458] on textarea "829" at bounding box center [437, 461] width 94 height 11
type textarea "216"
click at [538, 459] on td at bounding box center [531, 462] width 94 height 11
click at [538, 459] on textarea "216" at bounding box center [531, 461] width 94 height 11
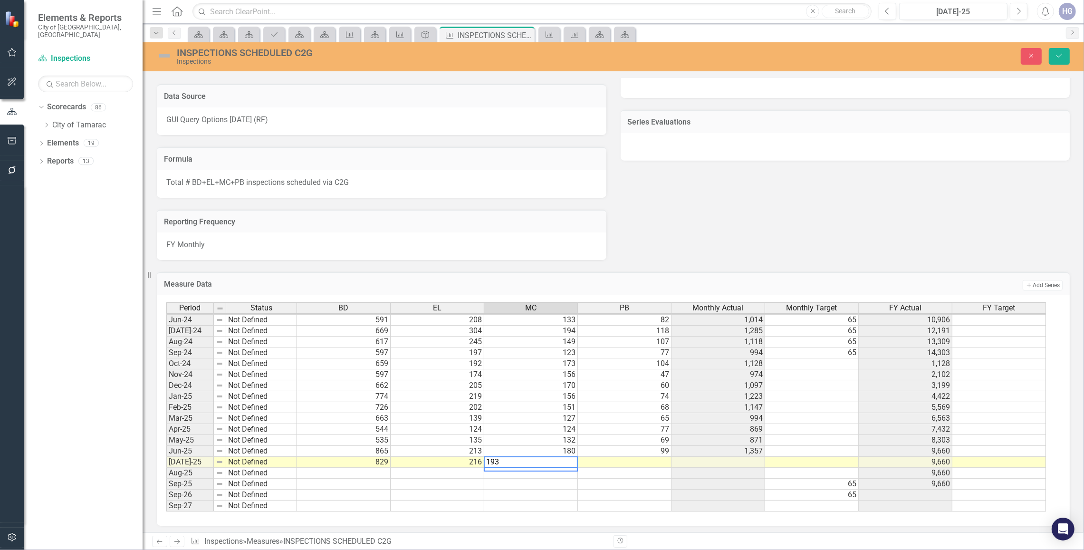
type textarea "193"
click at [637, 460] on td at bounding box center [625, 462] width 94 height 11
click at [637, 460] on textarea "193" at bounding box center [624, 461] width 94 height 11
type textarea "106"
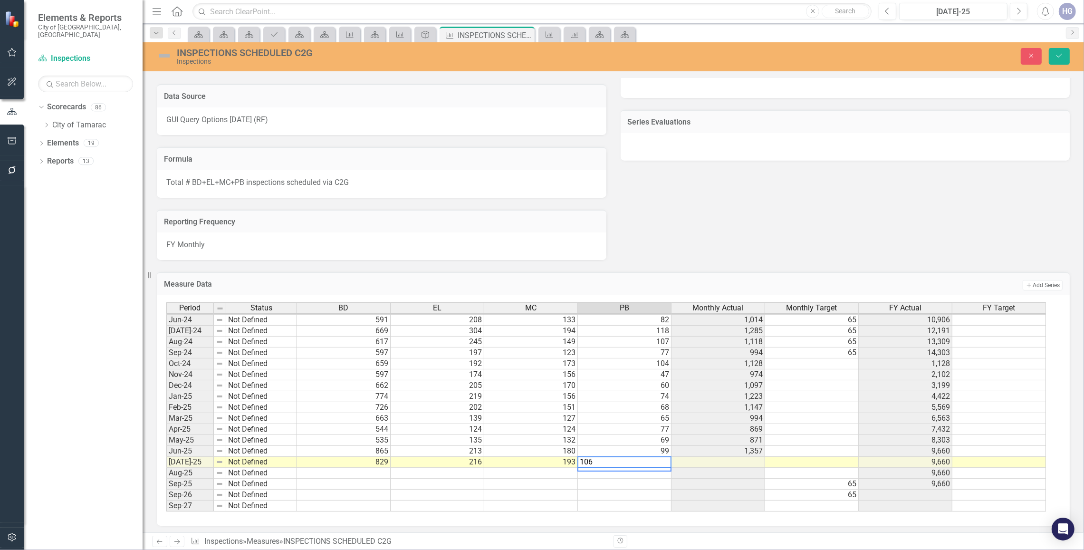
click at [746, 245] on div "Objectives Ensure safe, vibrant, high-quality built environment through profess…" at bounding box center [613, 19] width 927 height 482
click at [1064, 60] on button "Save" at bounding box center [1059, 56] width 21 height 17
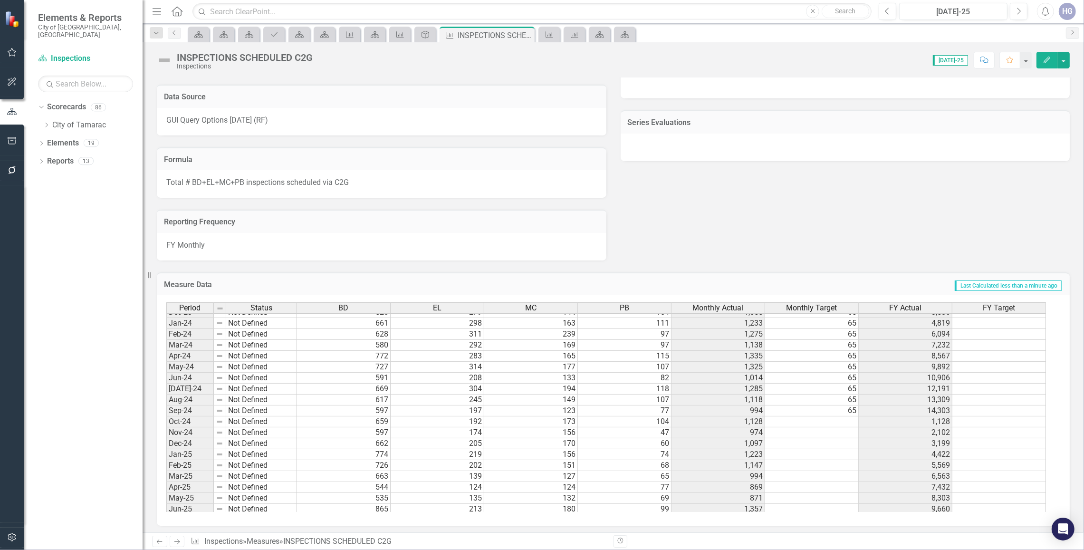
scroll to position [235, 0]
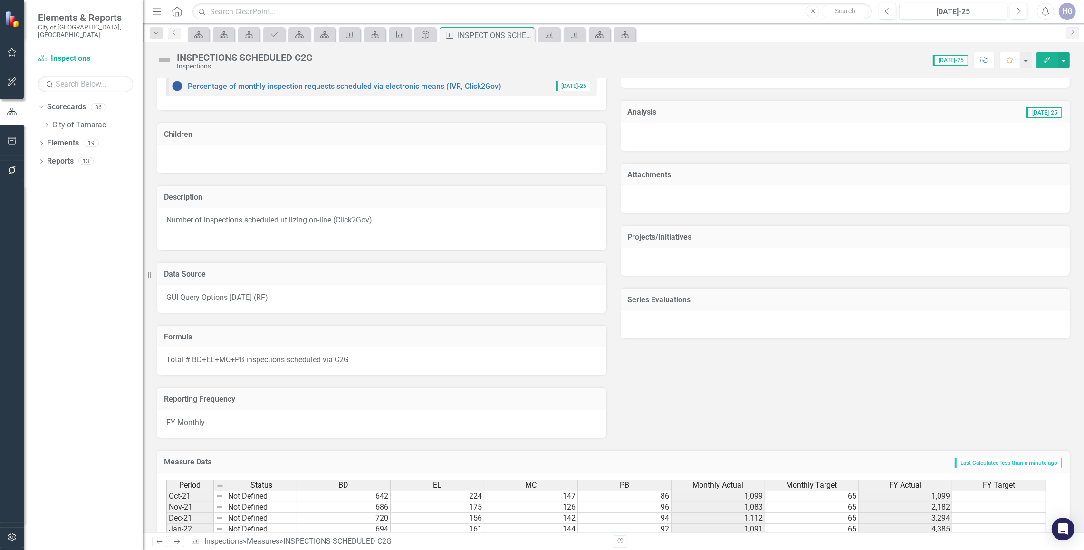
click at [179, 55] on div "INSPECTIONS SCHEDULED C2G" at bounding box center [245, 57] width 136 height 10
drag, startPoint x: 177, startPoint y: 52, endPoint x: 338, endPoint y: 51, distance: 161.1
click at [338, 51] on div "INSPECTIONS SCHEDULED C2G Inspections Score: 0.00 [DATE]-25 Completed Comment F…" at bounding box center [613, 56] width 941 height 29
drag, startPoint x: 338, startPoint y: 51, endPoint x: 331, endPoint y: 52, distance: 7.7
click at [331, 52] on div "Score: 0.00 [DATE]-25 Completed Comment Favorite Edit" at bounding box center [693, 60] width 752 height 16
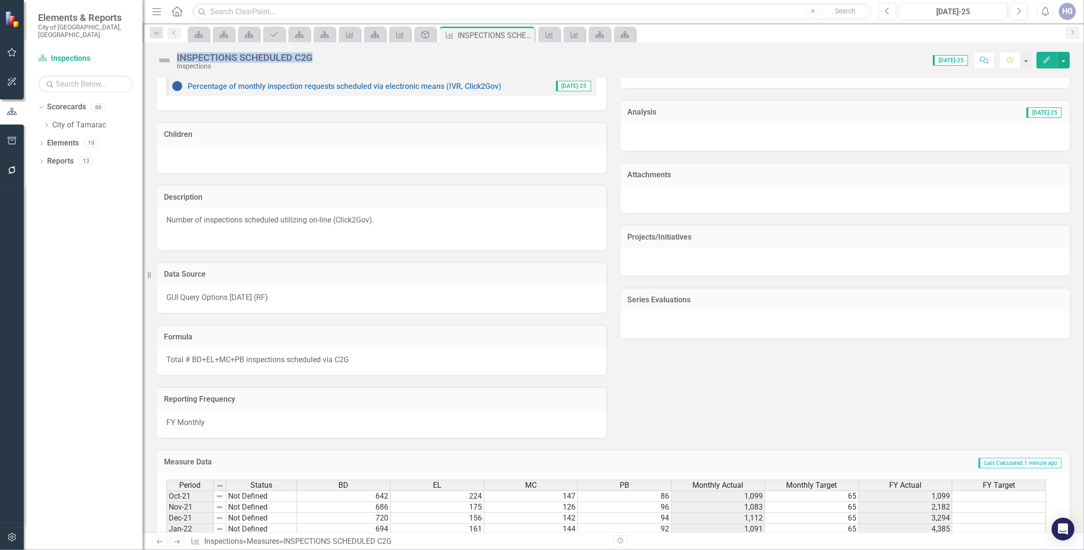
drag, startPoint x: 194, startPoint y: 53, endPoint x: 312, endPoint y: 60, distance: 118.5
click at [312, 60] on div "INSPECTIONS SCHEDULED C2G Inspections Score: 0.00 [DATE]-25 Completed Comment F…" at bounding box center [613, 56] width 941 height 29
drag, startPoint x: 312, startPoint y: 60, endPoint x: 300, endPoint y: 58, distance: 12.5
copy div "INSPECTIONS SCHEDULED C2G"
click at [48, 122] on icon "Dropdown" at bounding box center [46, 125] width 7 height 6
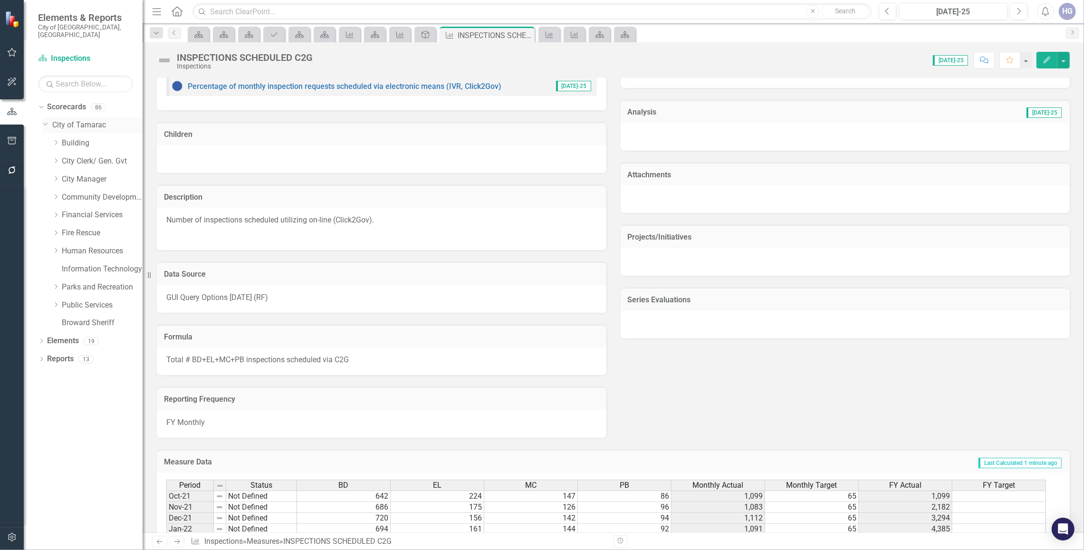
click at [67, 120] on link "City of Tamarac" at bounding box center [97, 125] width 90 height 11
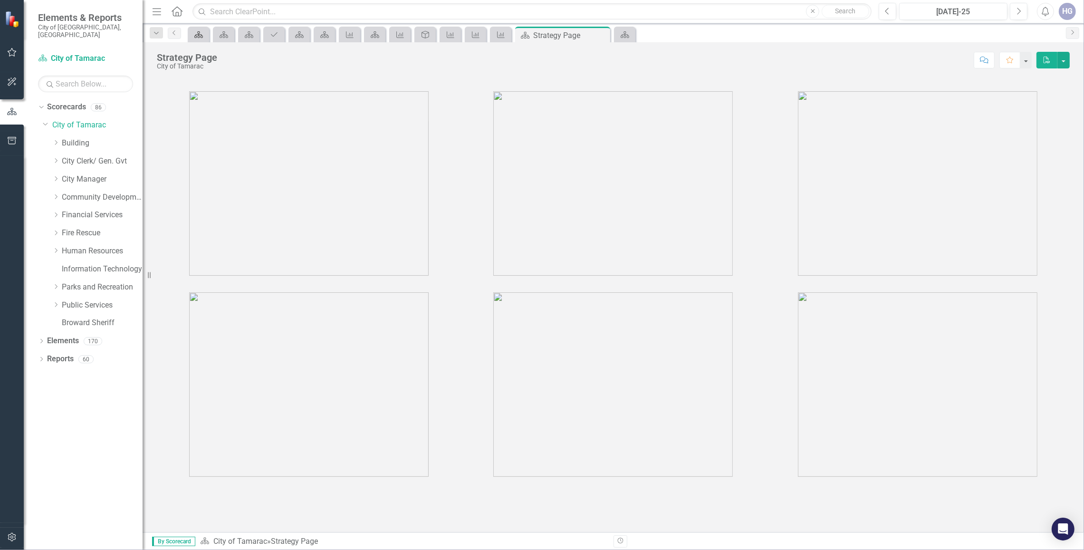
click at [196, 36] on icon at bounding box center [198, 34] width 9 height 7
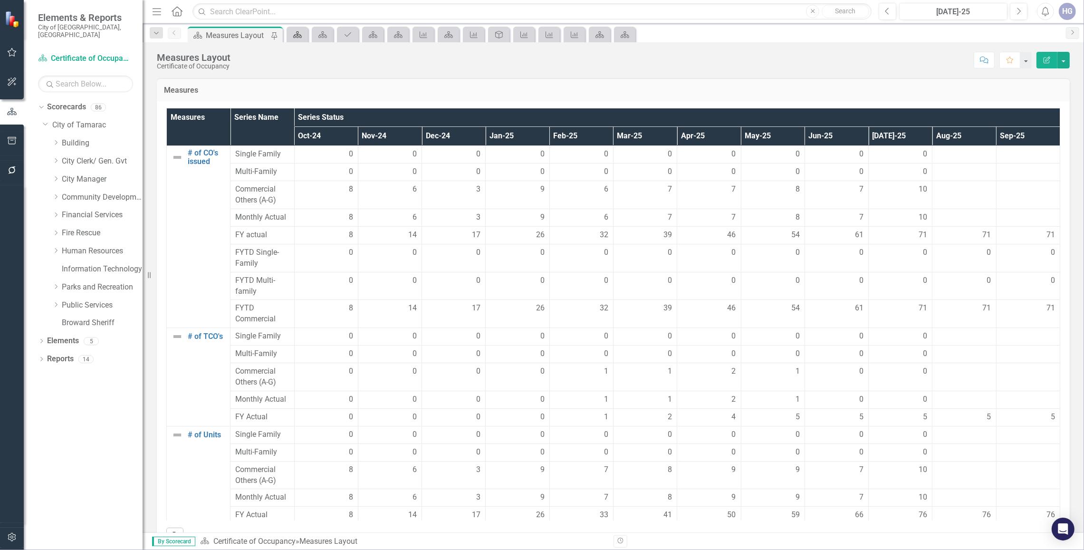
click at [299, 32] on icon "Scorecard" at bounding box center [298, 35] width 10 height 8
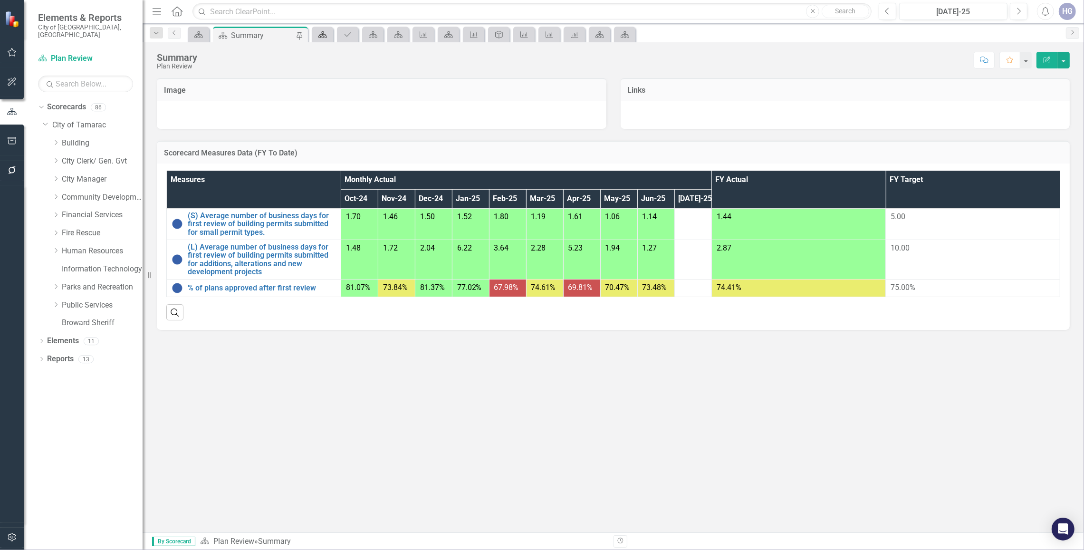
click at [324, 37] on icon at bounding box center [322, 34] width 9 height 7
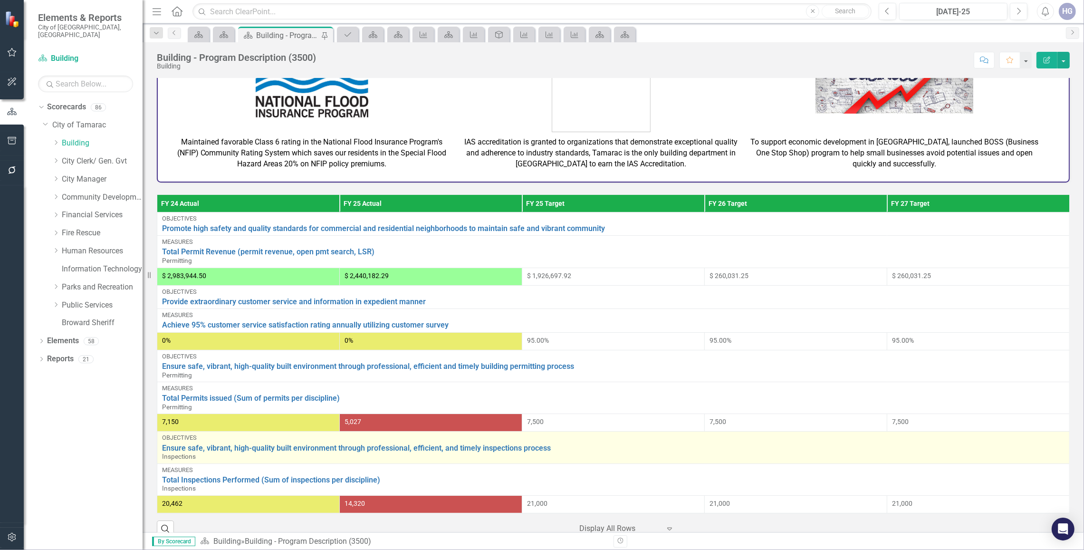
scroll to position [290, 0]
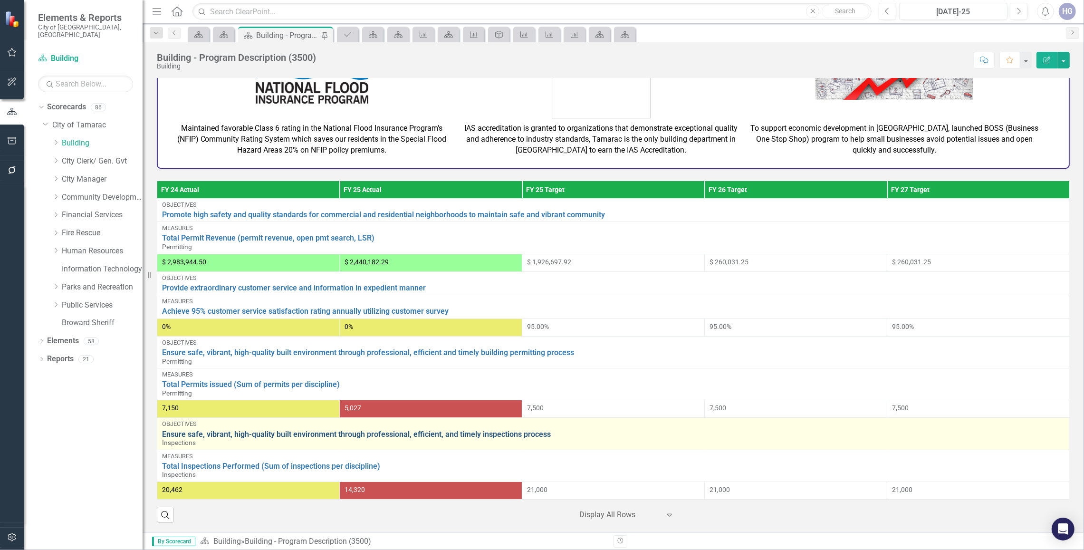
click at [311, 432] on link "Ensure safe, vibrant, high-quality built environment through professional, effi…" at bounding box center [613, 434] width 902 height 9
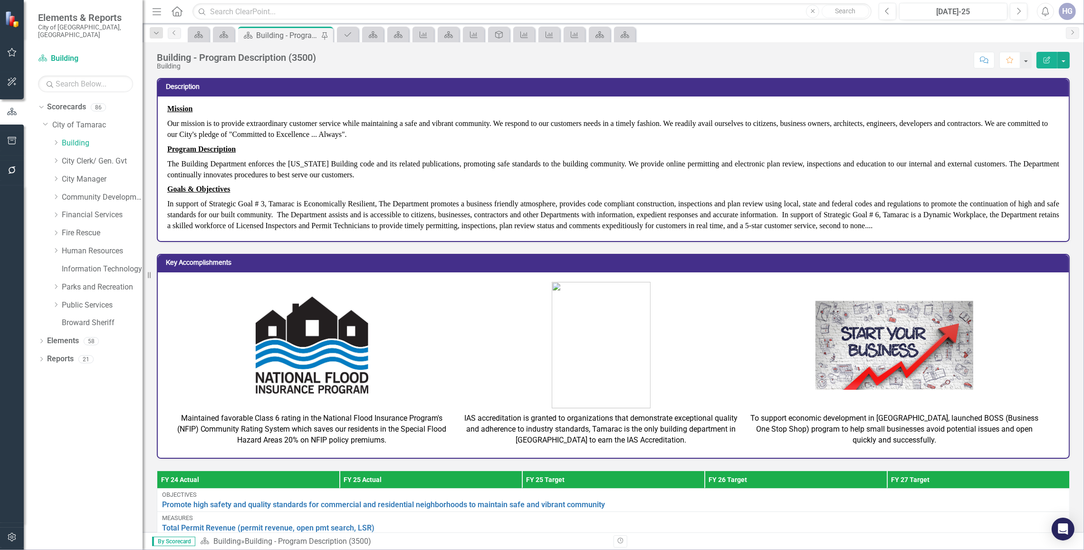
scroll to position [238, 0]
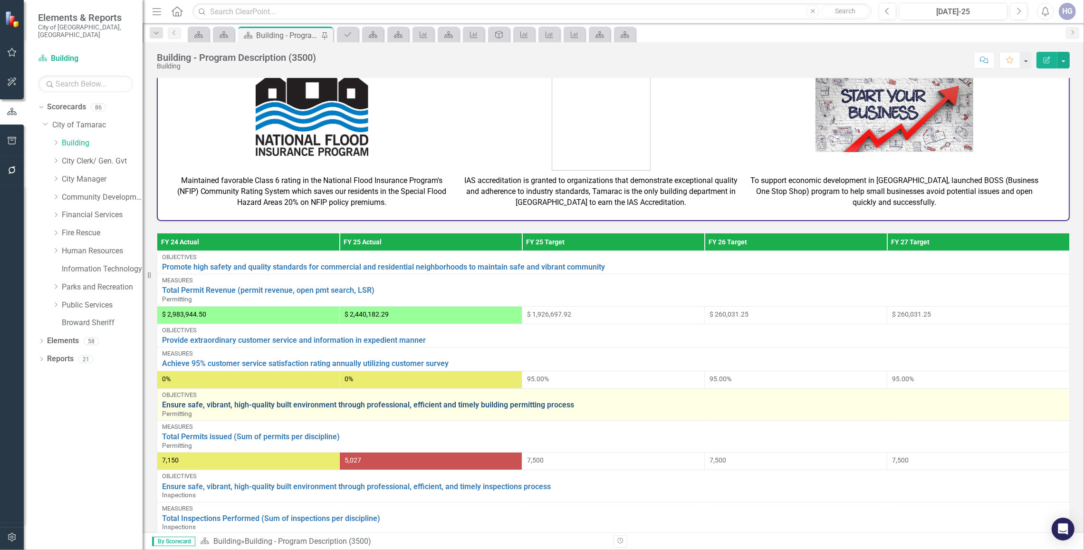
click at [256, 406] on link "Ensure safe, vibrant, high-quality built environment through professional, effi…" at bounding box center [613, 405] width 902 height 9
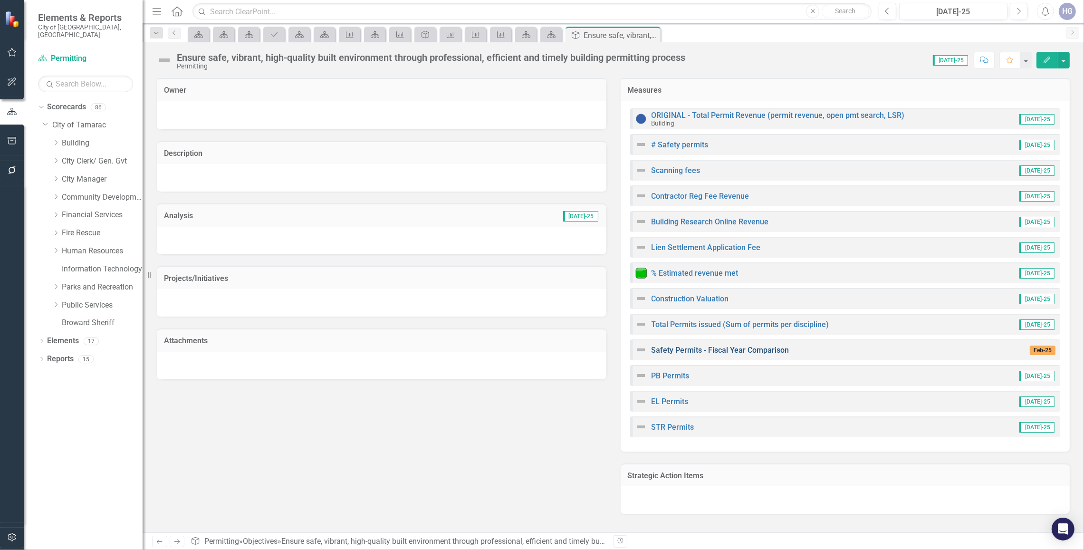
click at [699, 345] on link "Safety Permits - Fiscal Year Comparison" at bounding box center [720, 349] width 138 height 9
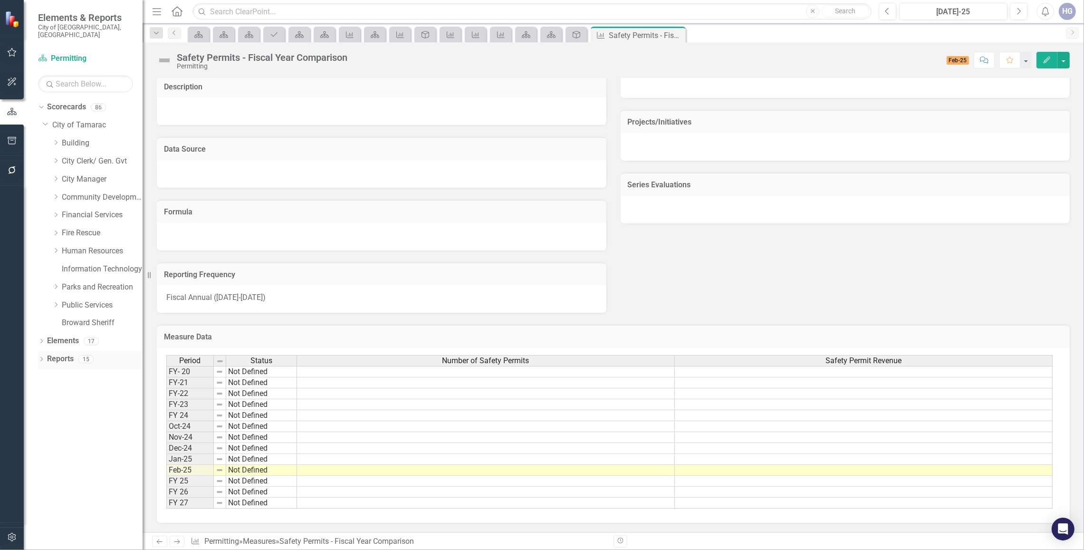
click at [45, 351] on div "Dropdown Reports 15" at bounding box center [90, 360] width 105 height 18
click at [39, 357] on icon "Dropdown" at bounding box center [41, 359] width 7 height 5
click at [77, 476] on link "Strategic Action Item Strategic Action Items" at bounding box center [95, 481] width 89 height 11
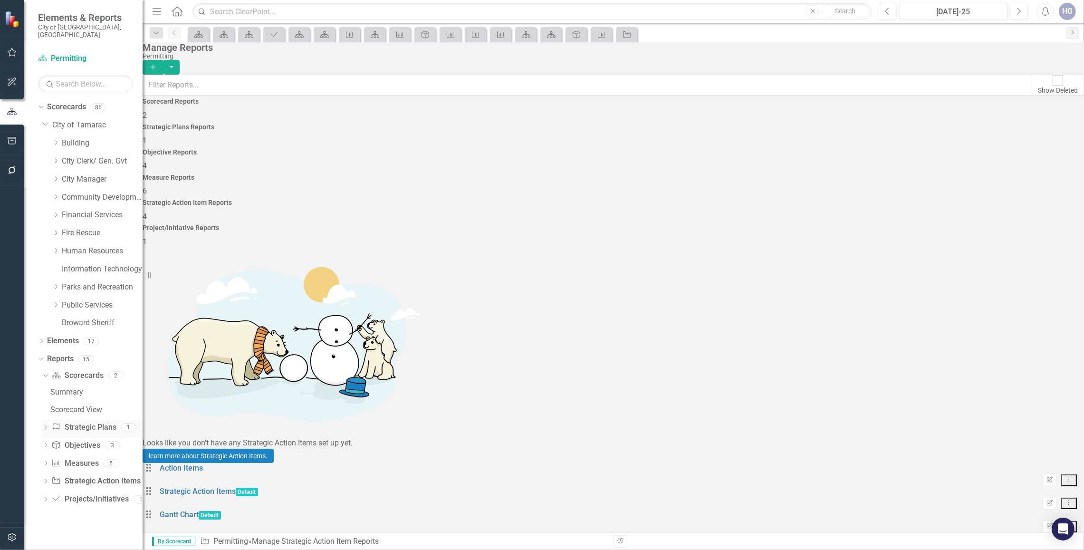
click at [79, 424] on link "Strategic Plans Strategic Plans" at bounding box center [83, 427] width 65 height 11
click at [42, 426] on icon "Dropdown" at bounding box center [45, 428] width 7 height 5
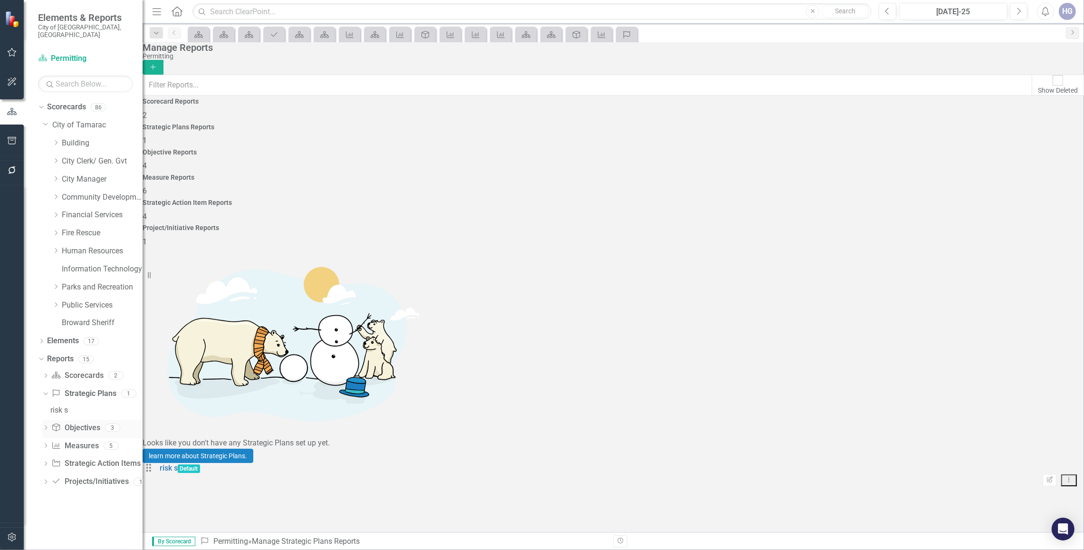
click at [44, 426] on icon "Dropdown" at bounding box center [45, 428] width 7 height 5
click at [72, 424] on div "Objectives" at bounding box center [96, 428] width 92 height 9
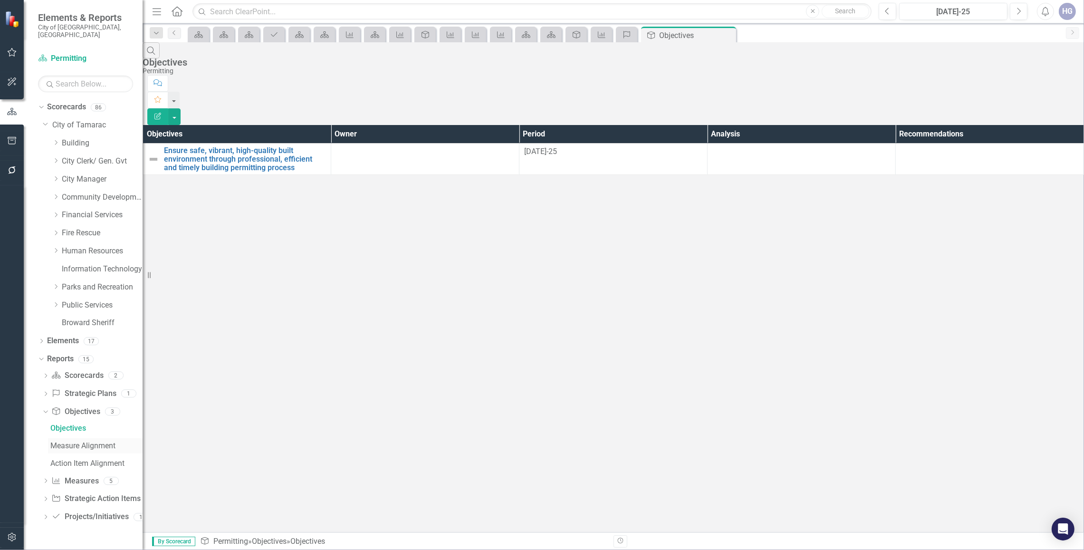
click at [63, 441] on div "Measure Alignment" at bounding box center [96, 445] width 92 height 9
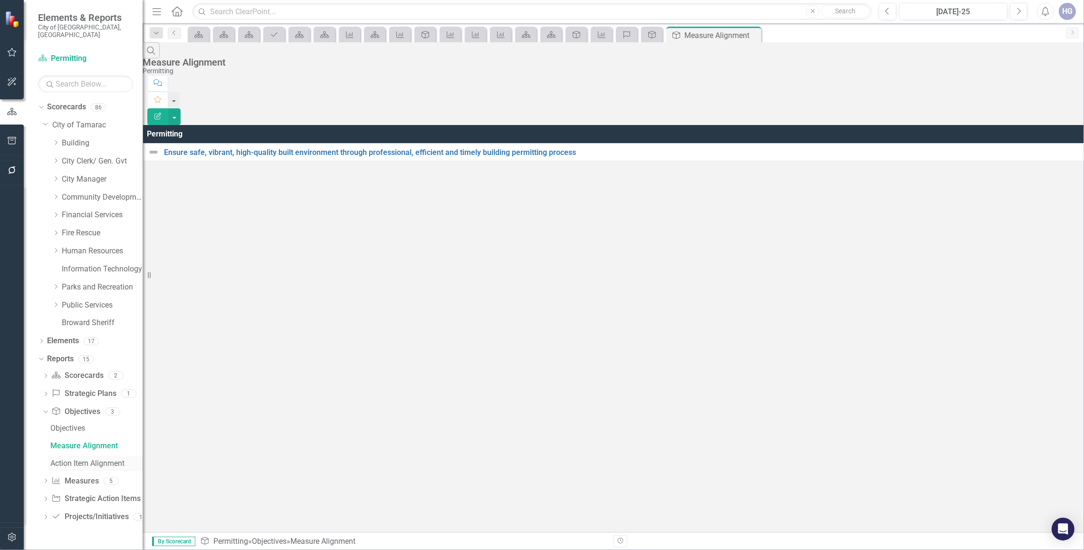
click at [70, 459] on div "Action Item Alignment" at bounding box center [96, 463] width 92 height 9
click at [205, 29] on link "Scorecard" at bounding box center [198, 35] width 17 height 12
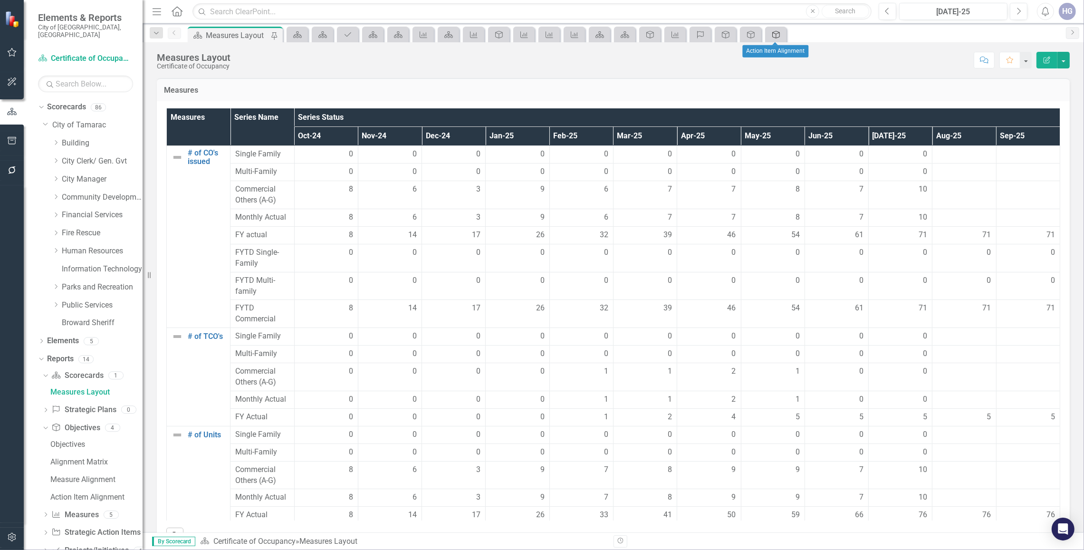
click at [777, 29] on div "Objective" at bounding box center [773, 35] width 13 height 12
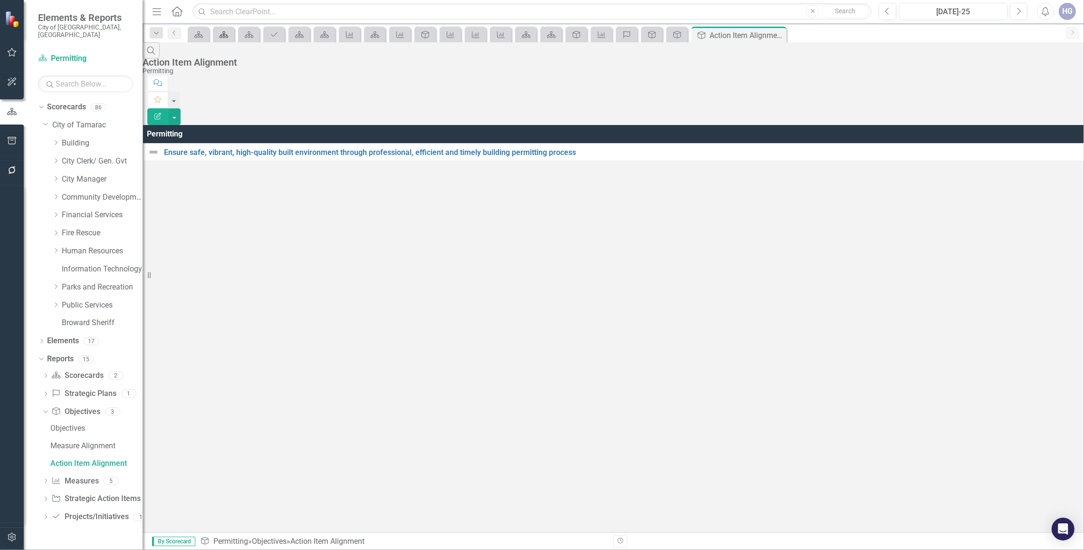
click at [224, 31] on icon "Scorecard" at bounding box center [224, 35] width 10 height 8
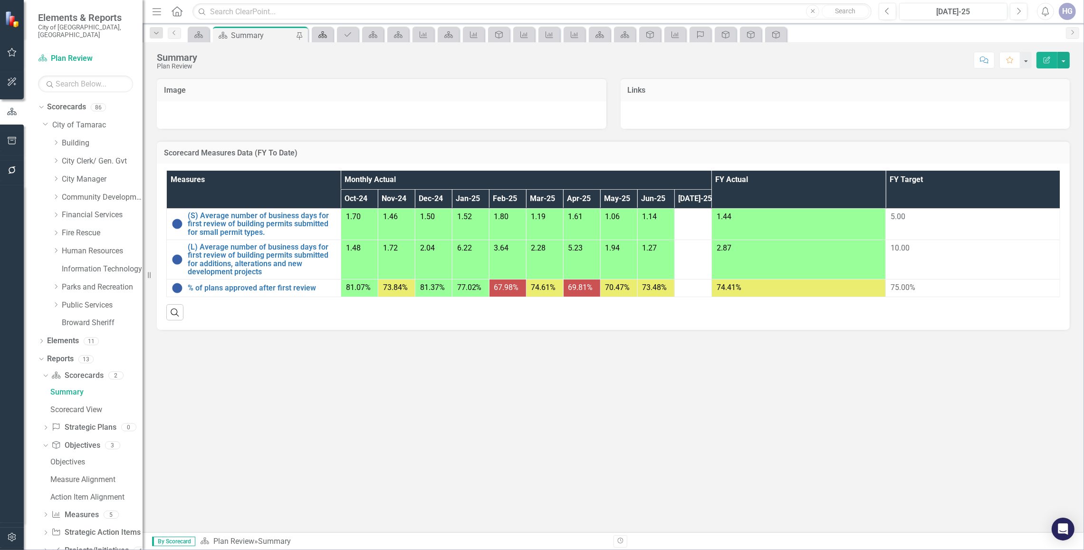
click at [322, 38] on icon "Scorecard" at bounding box center [323, 35] width 10 height 8
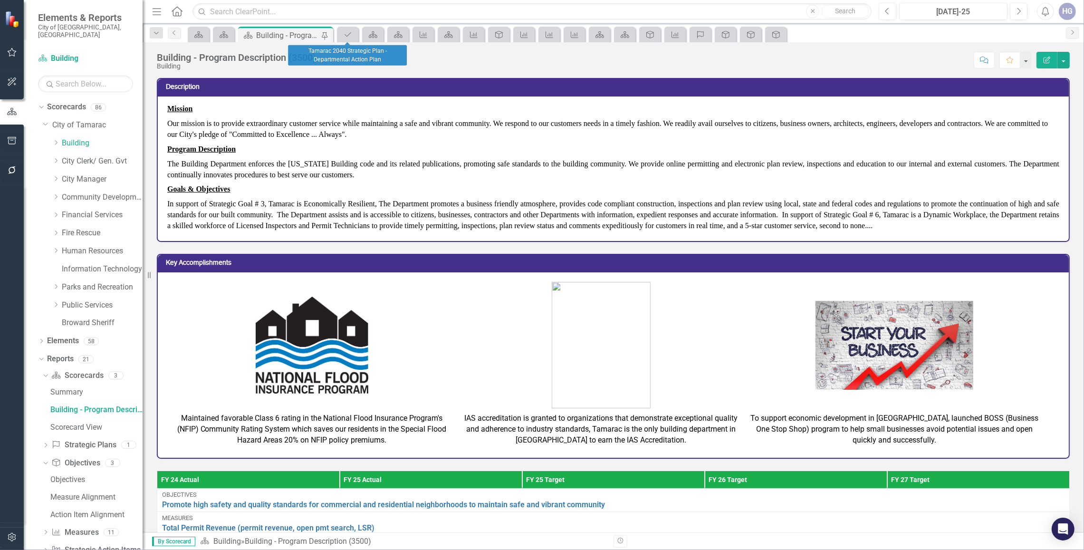
scroll to position [290, 0]
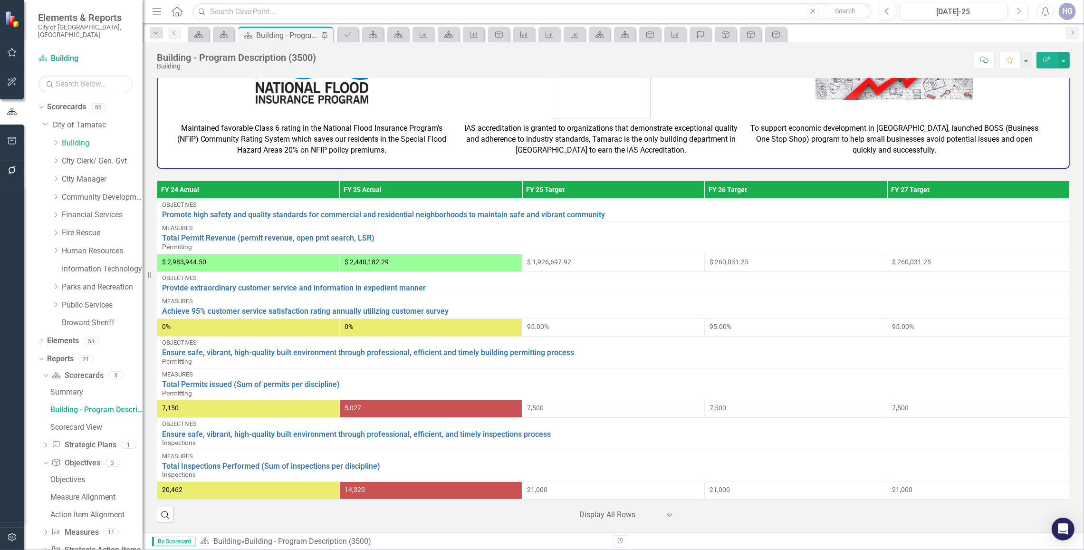
click at [353, 41] on div "Project/Initiative" at bounding box center [347, 35] width 21 height 16
click at [350, 36] on icon "Project/Initiative" at bounding box center [348, 35] width 10 height 8
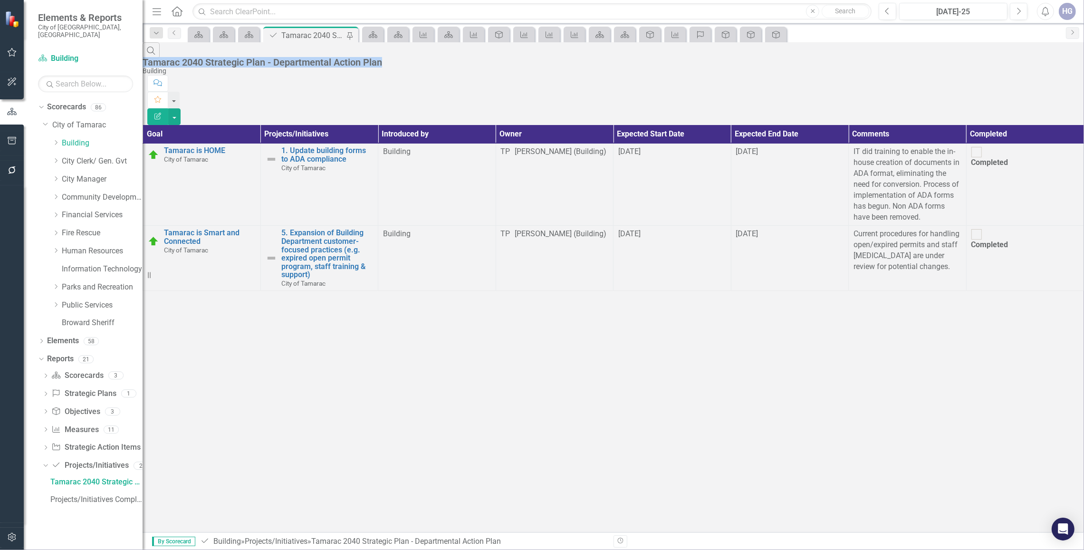
drag, startPoint x: 424, startPoint y: 56, endPoint x: 179, endPoint y: 54, distance: 245.2
click at [179, 54] on div "Search Tamarac 2040 Strategic Plan - Departmental Action Plan Building" at bounding box center [613, 58] width 941 height 33
drag, startPoint x: 179, startPoint y: 54, endPoint x: 395, endPoint y: 54, distance: 215.7
copy div "Tamarac 2040 Strategic Plan - Departmental Action Plan"
drag, startPoint x: 501, startPoint y: 50, endPoint x: 479, endPoint y: 67, distance: 27.8
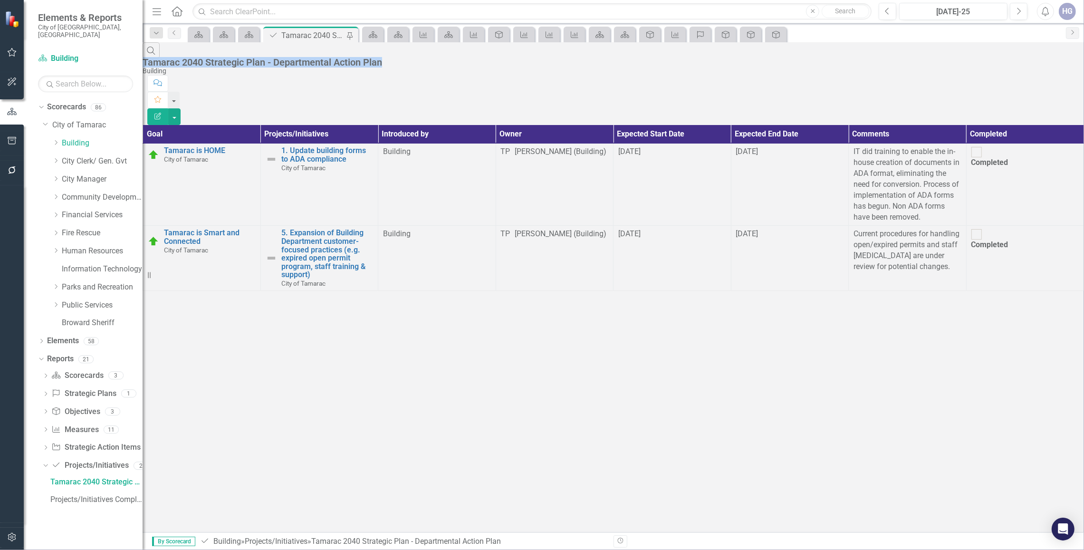
click at [501, 50] on div "Search Tamarac 2040 Strategic Plan - Departmental Action Plan Building Comment …" at bounding box center [613, 83] width 941 height 83
click at [168, 108] on button "Edit Report" at bounding box center [157, 116] width 21 height 17
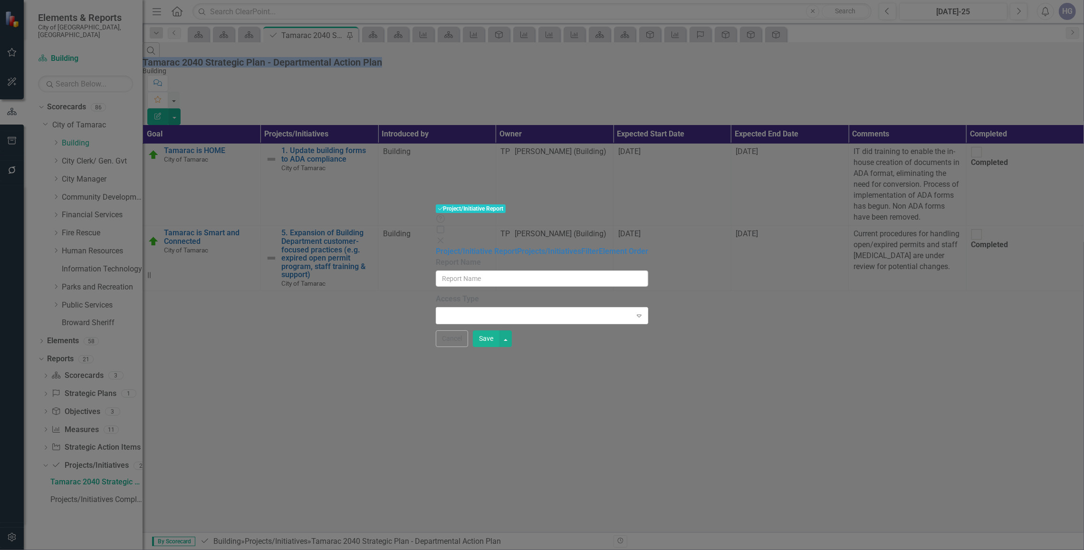
type input "Tamarac 2040 Strategic Plan - Departmental Action Plan"
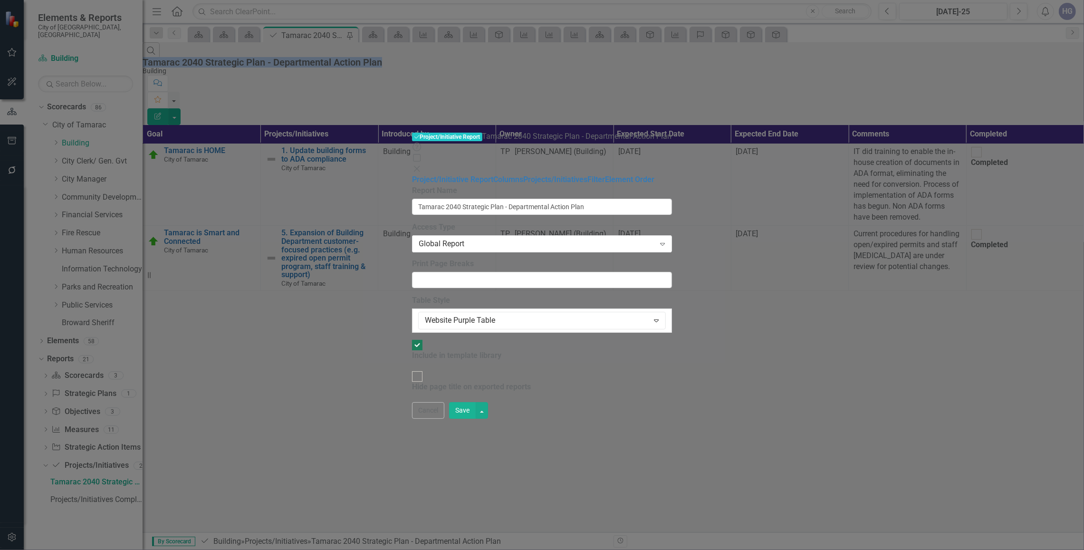
drag, startPoint x: 1063, startPoint y: 11, endPoint x: 1056, endPoint y: 19, distance: 10.8
click at [421, 165] on icon "Close" at bounding box center [417, 169] width 10 height 8
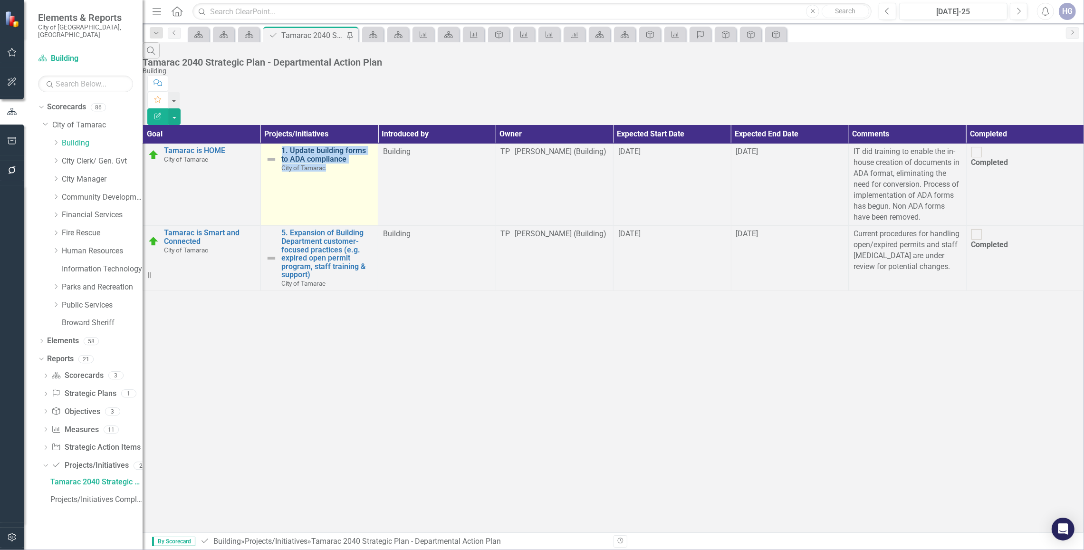
drag, startPoint x: 295, startPoint y: 127, endPoint x: 255, endPoint y: 105, distance: 45.3
click at [260, 143] on td "1. Update building forms to ADA compliance City of Tamarac Edit Edit Project/In…" at bounding box center [319, 184] width 118 height 82
click at [373, 146] on div "1. Update building forms to ADA compliance City of Tamarac" at bounding box center [328, 158] width 92 height 25
copy div "1. Update building forms to ADA compliance City of Tamarac"
drag, startPoint x: 264, startPoint y: 130, endPoint x: 254, endPoint y: 105, distance: 26.9
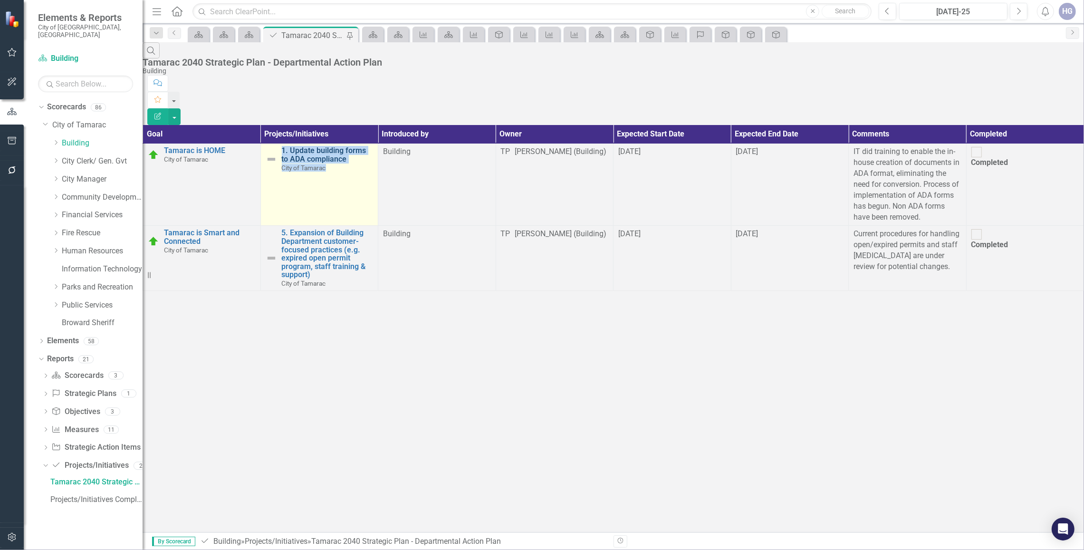
click at [260, 143] on td "1. Update building forms to ADA compliance City of Tamarac Edit Edit Project/In…" at bounding box center [319, 184] width 118 height 82
click at [341, 271] on div "Search Tamarac 2040 Strategic Plan - Departmental Action Plan Building Comment …" at bounding box center [613, 166] width 941 height 248
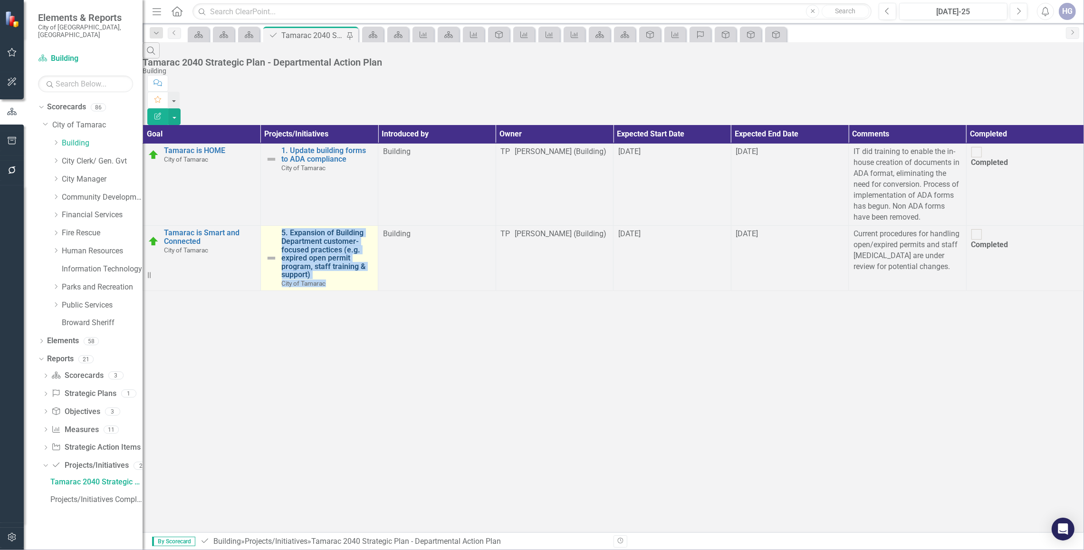
drag, startPoint x: 331, startPoint y: 179, endPoint x: 254, endPoint y: 155, distance: 80.4
click at [282, 229] on div "5. Expansion of Building Department customer-focused practices (e.g. expired op…" at bounding box center [328, 258] width 92 height 58
drag, startPoint x: 418, startPoint y: 333, endPoint x: 387, endPoint y: 228, distance: 109.4
click at [417, 291] on div "Search Tamarac 2040 Strategic Plan - Departmental Action Plan Building Comment …" at bounding box center [613, 166] width 941 height 248
click at [323, 291] on div "Search Tamarac 2040 Strategic Plan - Departmental Action Plan Building Comment …" at bounding box center [613, 166] width 941 height 248
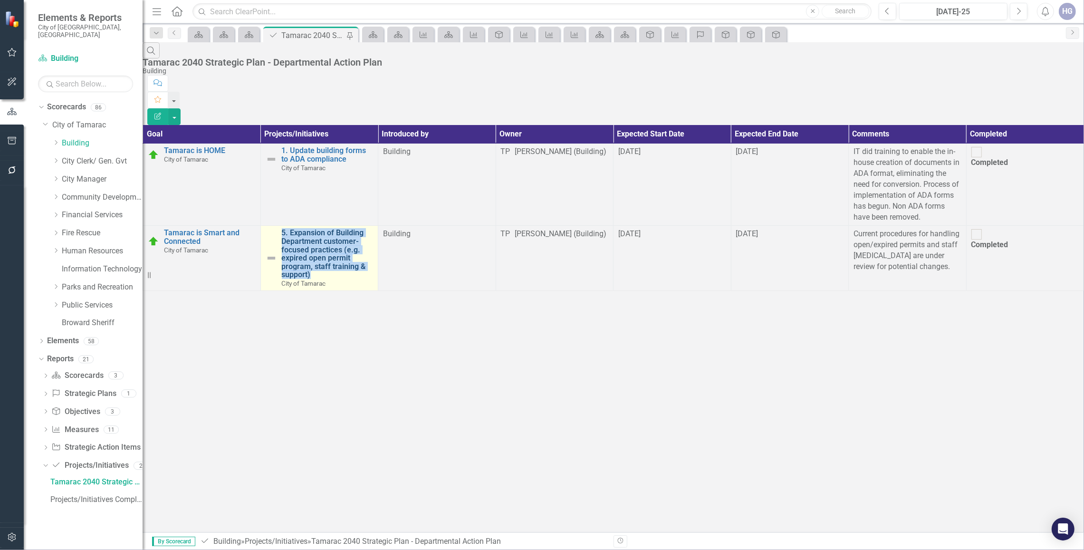
copy link "5. Expansion of Building Department customer-focused practices (e.g. expired op…"
drag, startPoint x: 248, startPoint y: 153, endPoint x: 328, endPoint y: 172, distance: 82.5
click at [328, 229] on div "5. Expansion of Building Department customer-focused practices (e.g. expired op…" at bounding box center [320, 258] width 108 height 58
click at [7, 116] on button "button" at bounding box center [12, 112] width 24 height 16
click at [56, 139] on div "Dropdown" at bounding box center [55, 143] width 7 height 8
